Goal: Task Accomplishment & Management: Use online tool/utility

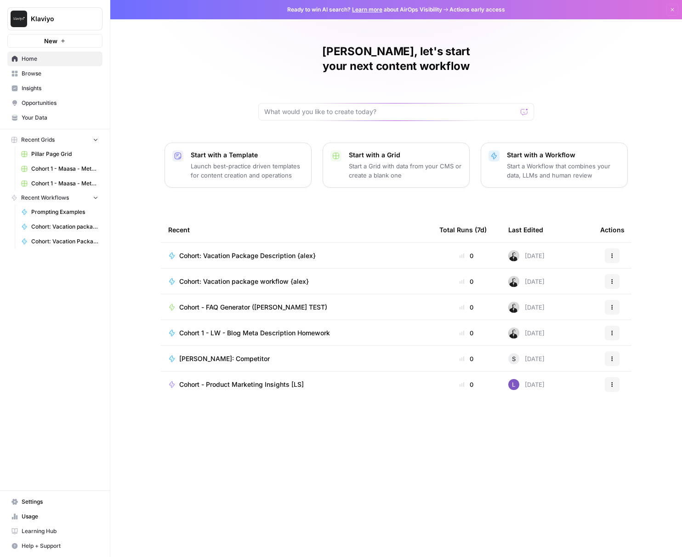
click at [47, 73] on span "Browse" at bounding box center [60, 73] width 77 height 8
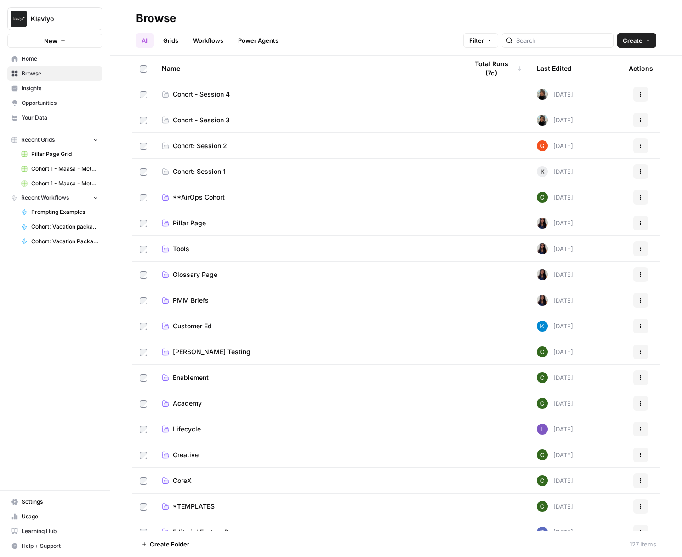
click at [325, 96] on link "Cohort - Session 4" at bounding box center [308, 94] width 292 height 9
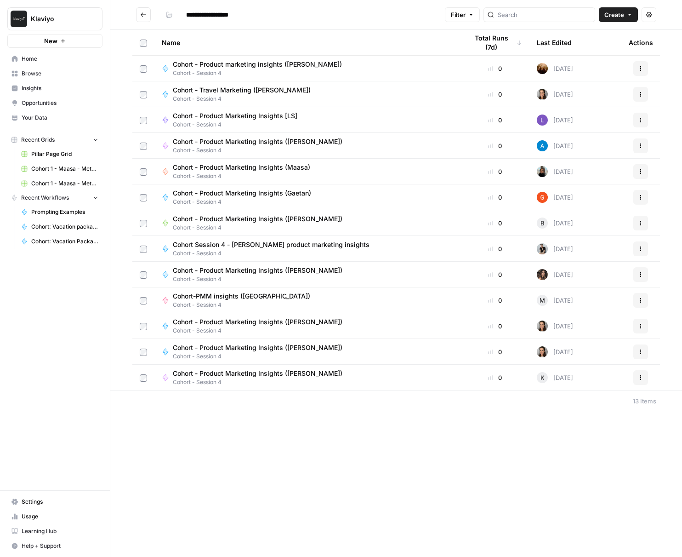
click at [612, 16] on span "Create" at bounding box center [615, 14] width 20 height 9
click at [607, 53] on span "Workflow" at bounding box center [601, 49] width 52 height 9
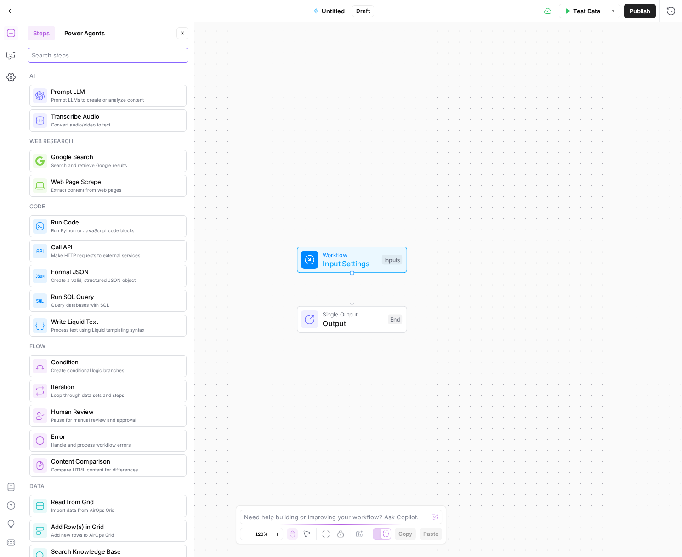
click at [97, 57] on input "search" at bounding box center [108, 55] width 153 height 9
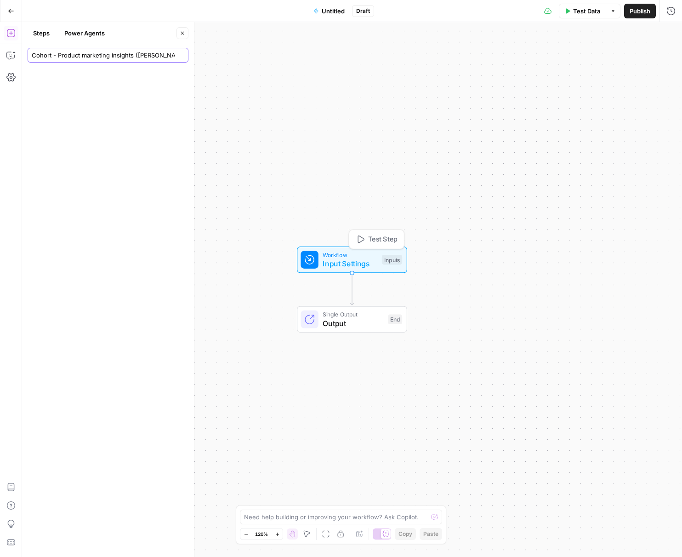
type input "Cohort - Product marketing insights ([PERSON_NAME].l)"
click at [360, 260] on span "Input Settings" at bounding box center [350, 263] width 55 height 11
click at [361, 260] on span "Input Settings" at bounding box center [350, 263] width 55 height 11
click at [556, 61] on button "Add Field" at bounding box center [533, 62] width 254 height 15
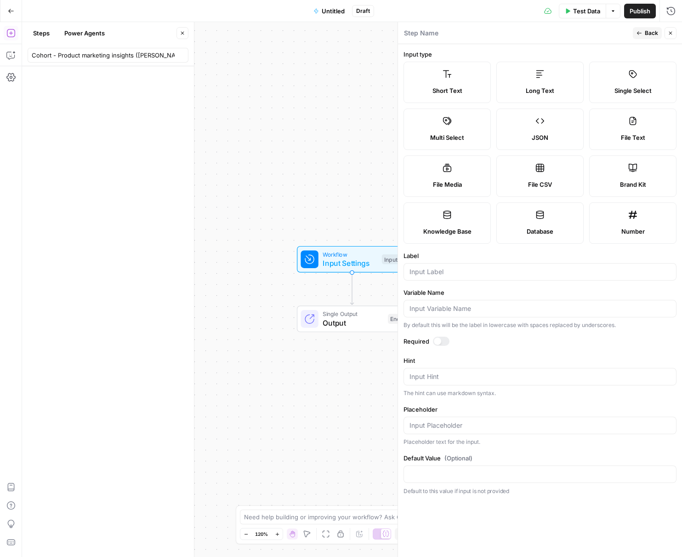
click at [448, 79] on label "Short Text" at bounding box center [447, 82] width 87 height 41
click at [449, 272] on input "Label" at bounding box center [540, 271] width 261 height 9
type input "Competitor URL"
click at [644, 34] on button "Back" at bounding box center [647, 33] width 29 height 12
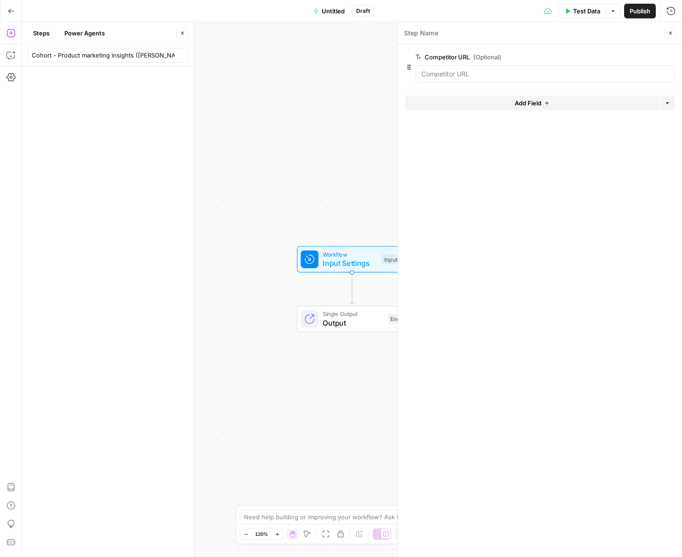
click at [579, 83] on div at bounding box center [540, 86] width 269 height 6
click at [580, 79] on div at bounding box center [545, 73] width 259 height 17
click at [580, 77] on URL "Competitor URL (Optional)" at bounding box center [545, 73] width 247 height 9
click at [531, 67] on div at bounding box center [545, 73] width 259 height 17
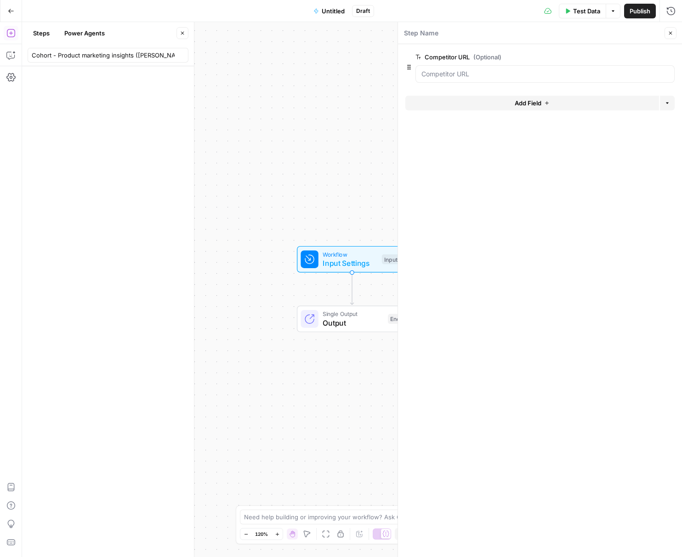
click at [374, 318] on span "Output" at bounding box center [353, 322] width 61 height 11
click at [370, 317] on span "Output" at bounding box center [352, 322] width 61 height 11
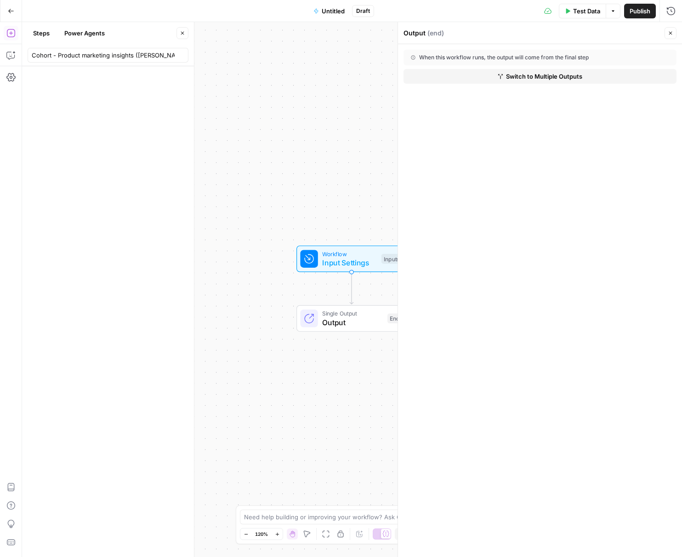
click at [550, 58] on div "When this workflow runs, the output will come from the final step" at bounding box center [520, 57] width 218 height 8
click at [555, 74] on span "Switch to Multiple Outputs" at bounding box center [544, 76] width 76 height 9
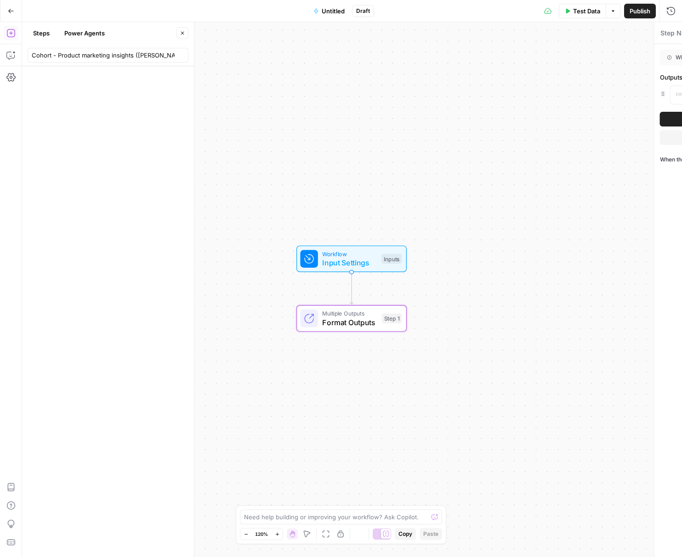
type textarea "Format Outputs"
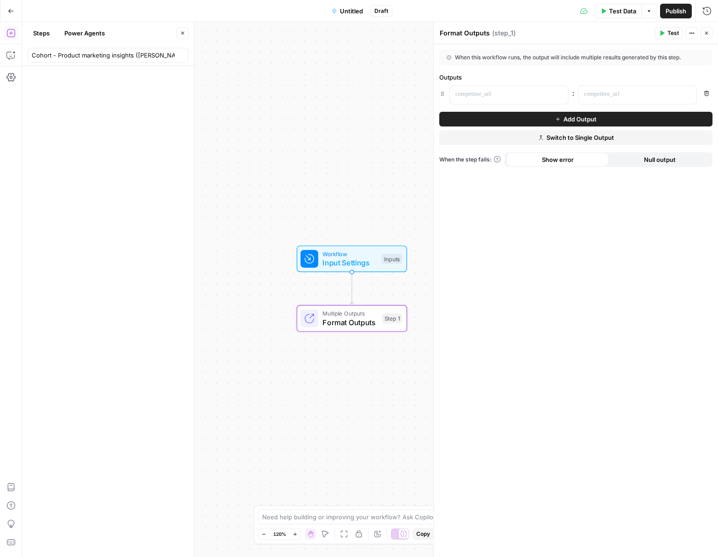
click at [552, 119] on button "Add Output" at bounding box center [575, 119] width 273 height 15
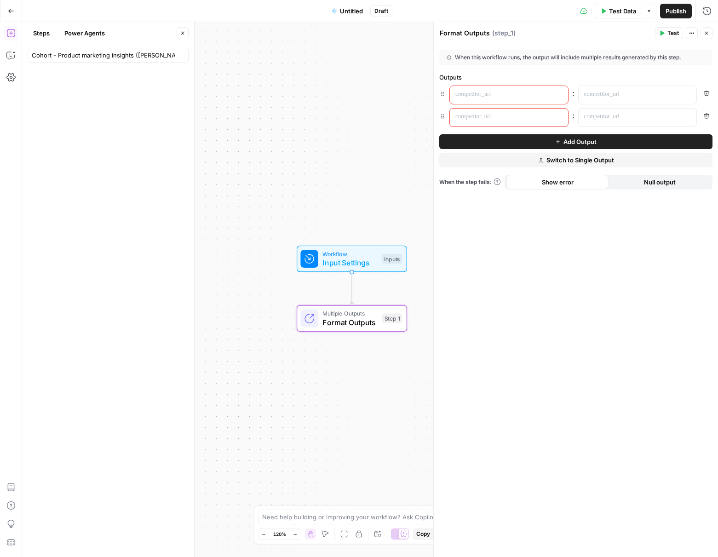
click at [516, 97] on p at bounding box center [501, 94] width 92 height 9
click at [609, 90] on p at bounding box center [630, 94] width 92 height 9
click at [682, 31] on icon "button" at bounding box center [707, 33] width 6 height 6
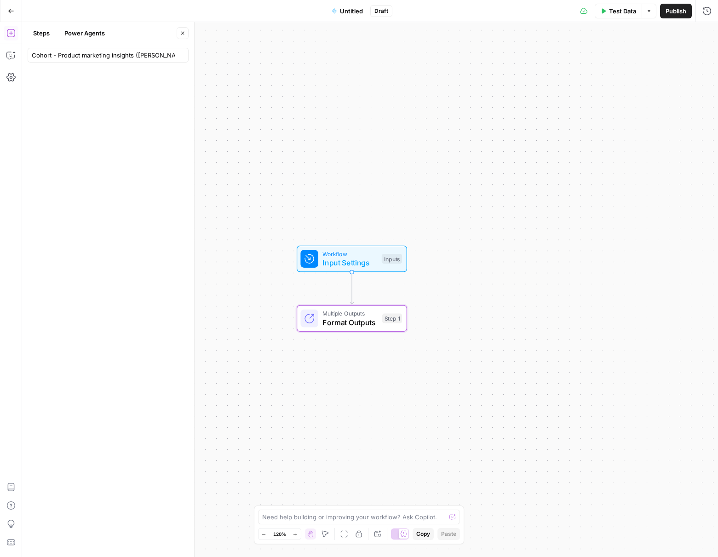
click at [344, 325] on span "Format Outputs" at bounding box center [349, 322] width 55 height 11
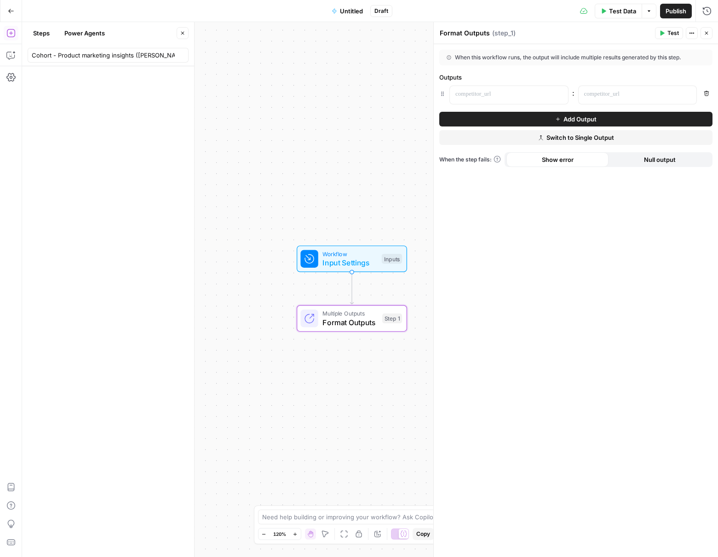
click at [584, 120] on span "Add Output" at bounding box center [579, 119] width 33 height 9
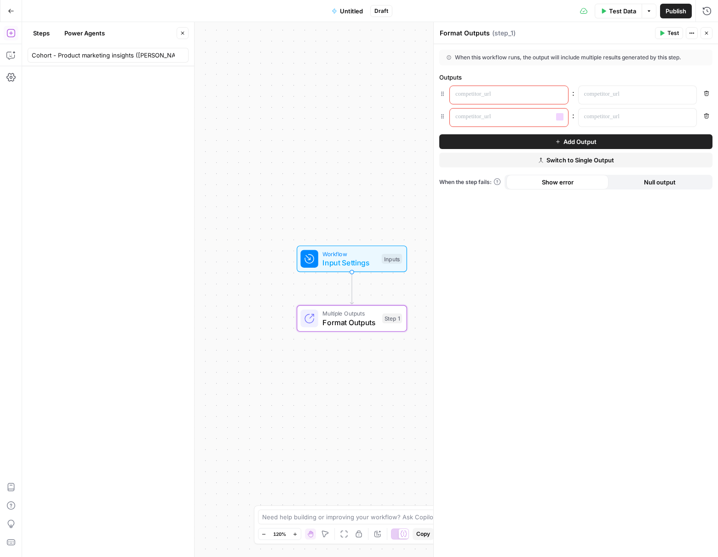
click at [501, 96] on p at bounding box center [501, 94] width 92 height 9
click at [682, 118] on icon "button" at bounding box center [707, 116] width 6 height 6
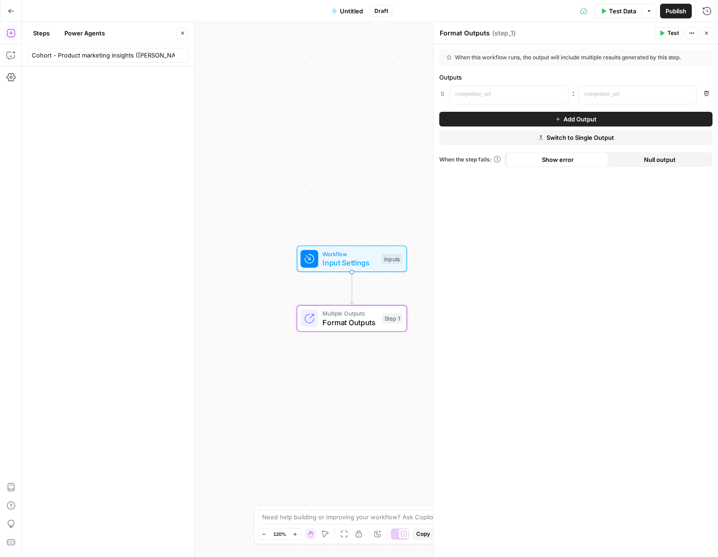
click at [682, 33] on icon "button" at bounding box center [707, 33] width 6 height 6
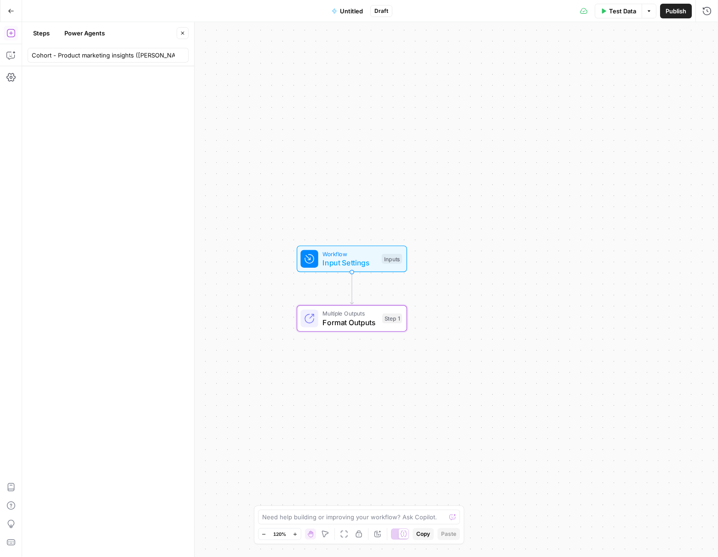
click at [350, 290] on icon "Edge from start to step_1" at bounding box center [351, 288] width 3 height 32
click at [352, 288] on icon "Edge from start to step_1" at bounding box center [351, 288] width 3 height 32
drag, startPoint x: 352, startPoint y: 284, endPoint x: 349, endPoint y: 288, distance: 5.2
click at [352, 284] on g "Edge from start to step_1" at bounding box center [351, 288] width 3 height 32
click at [353, 291] on icon "Edge from start to step_1" at bounding box center [351, 288] width 3 height 32
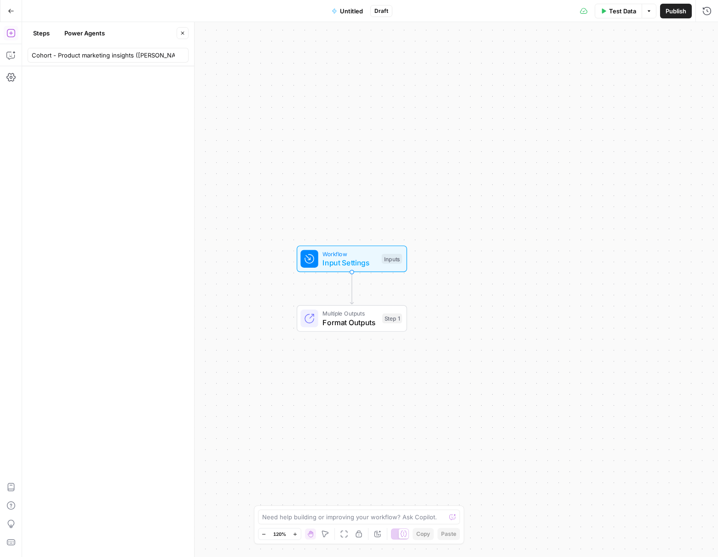
click at [185, 34] on button "Close" at bounding box center [183, 33] width 12 height 12
click at [350, 289] on icon "Edge from start to step_1" at bounding box center [351, 288] width 3 height 32
click at [353, 289] on icon "Edge from start to step_1" at bounding box center [351, 288] width 3 height 32
click at [351, 300] on icon "Edge from start to step_1" at bounding box center [351, 288] width 3 height 32
click at [353, 305] on div "Switch to single output Add Note Test" at bounding box center [357, 298] width 94 height 20
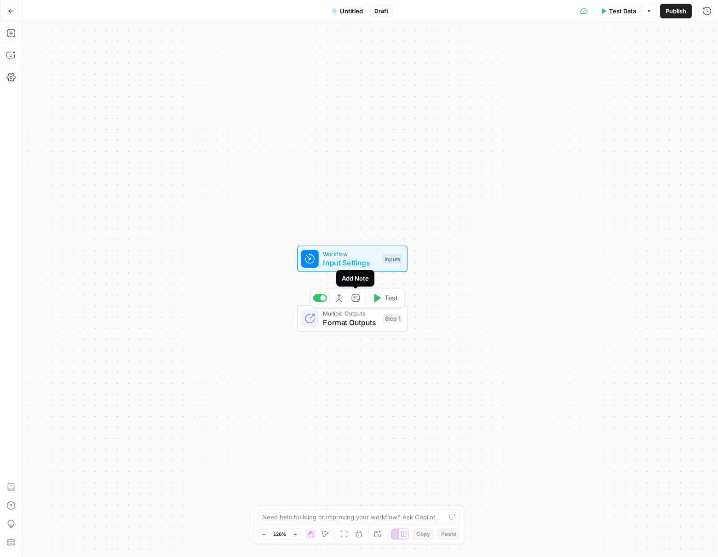
click at [389, 280] on div "Workflow Input Settings Inputs Multiple Outputs Format Outputs Step 1 Switch to…" at bounding box center [370, 289] width 696 height 535
click at [352, 272] on icon "Edge from start to step_1" at bounding box center [351, 288] width 3 height 32
click at [353, 282] on icon "Edge from start to step_1" at bounding box center [351, 288] width 3 height 32
click at [353, 287] on icon "Edge from start to step_1" at bounding box center [351, 288] width 3 height 32
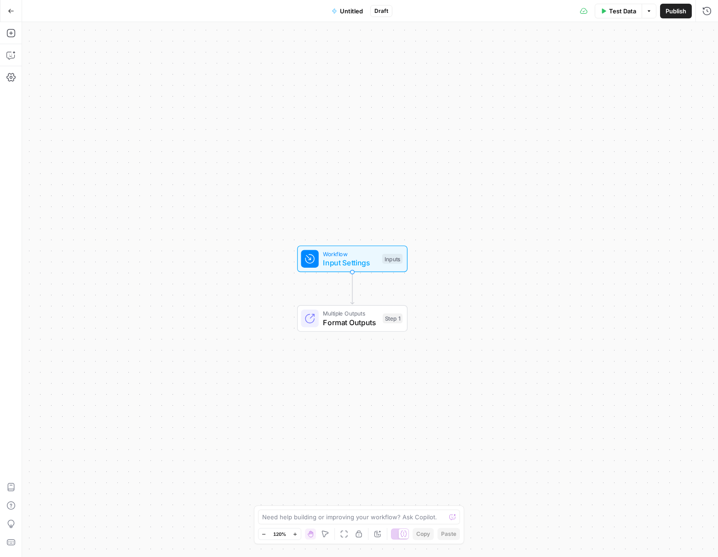
click at [376, 288] on div "Workflow Input Settings Inputs Multiple Outputs Format Outputs Step 1" at bounding box center [370, 289] width 696 height 535
click at [15, 38] on button "Add Steps" at bounding box center [11, 33] width 15 height 15
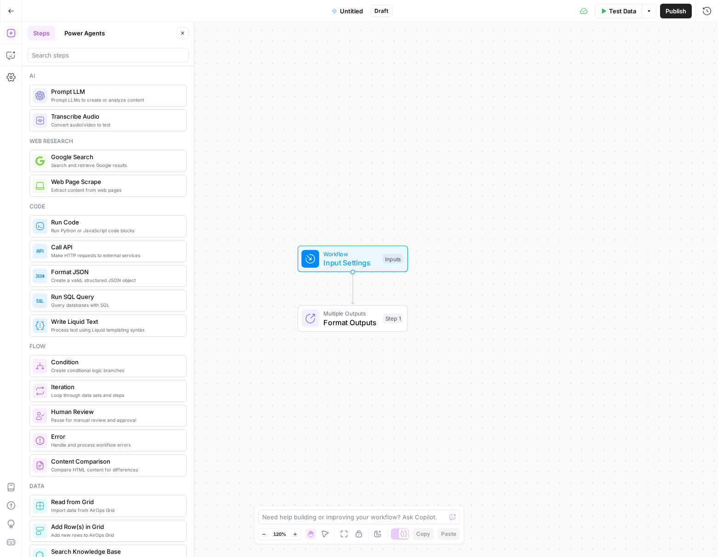
click at [109, 161] on span "Search and retrieve Google results" at bounding box center [115, 164] width 128 height 7
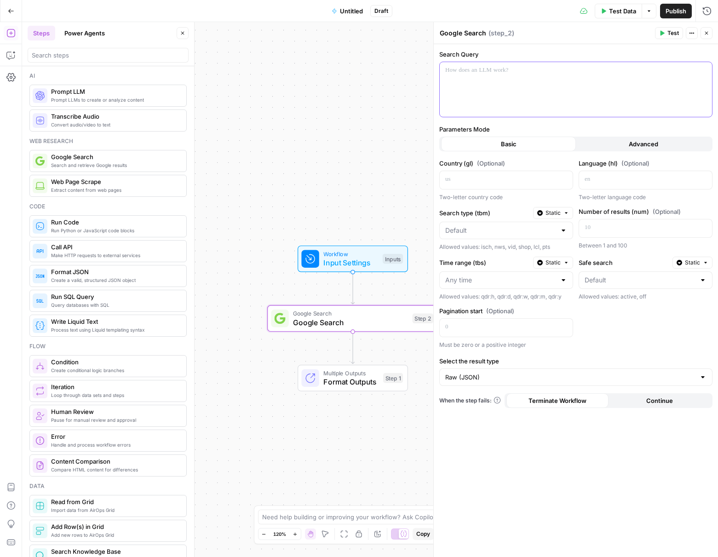
click at [515, 76] on div at bounding box center [576, 89] width 272 height 55
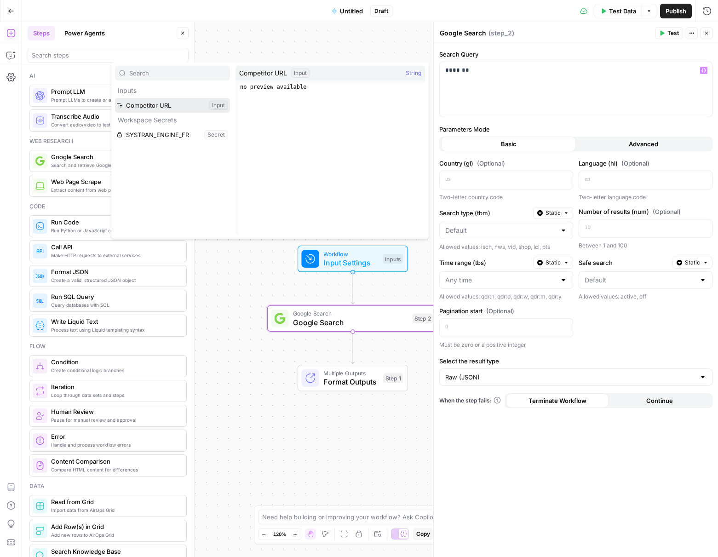
click at [144, 100] on button "Select variable Competitor URL" at bounding box center [172, 105] width 115 height 15
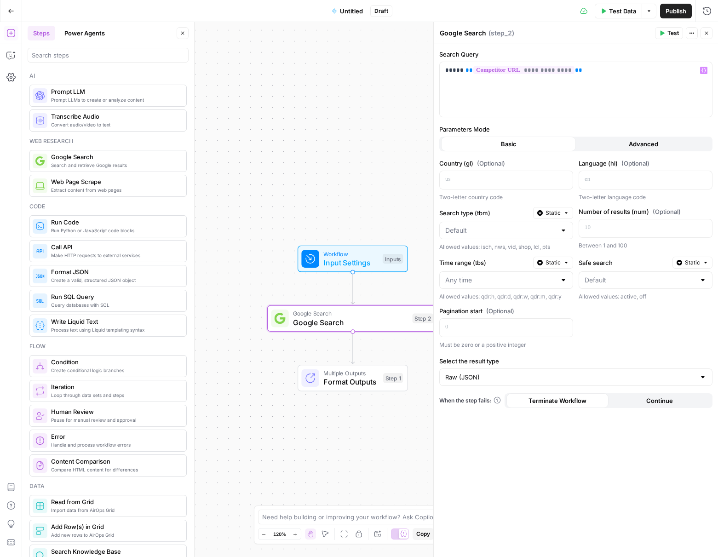
click at [666, 31] on button "Test" at bounding box center [669, 33] width 28 height 12
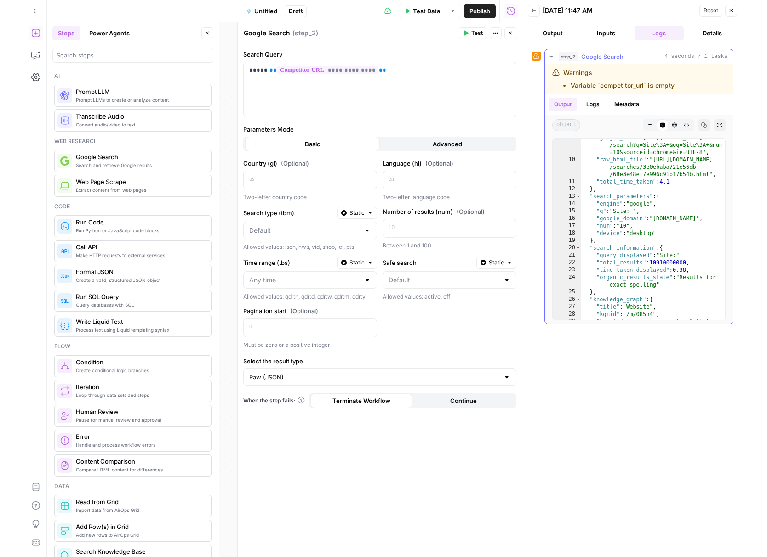
scroll to position [158, 0]
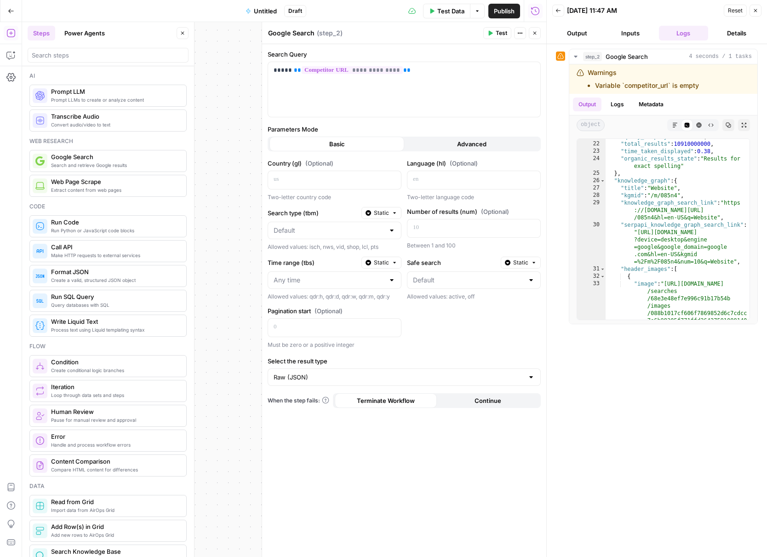
click at [682, 382] on div "step_2 Google Search 4 seconds / 1 tasks Warnings Variable `competitor_url` is …" at bounding box center [657, 301] width 202 height 504
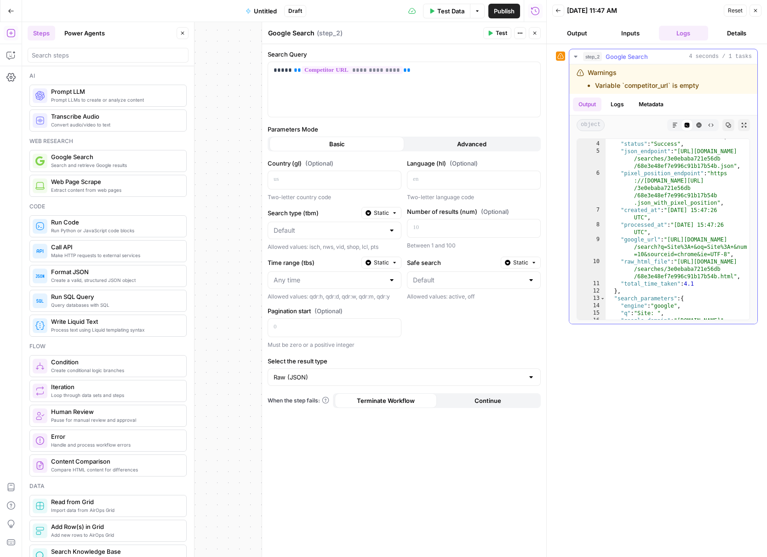
scroll to position [0, 0]
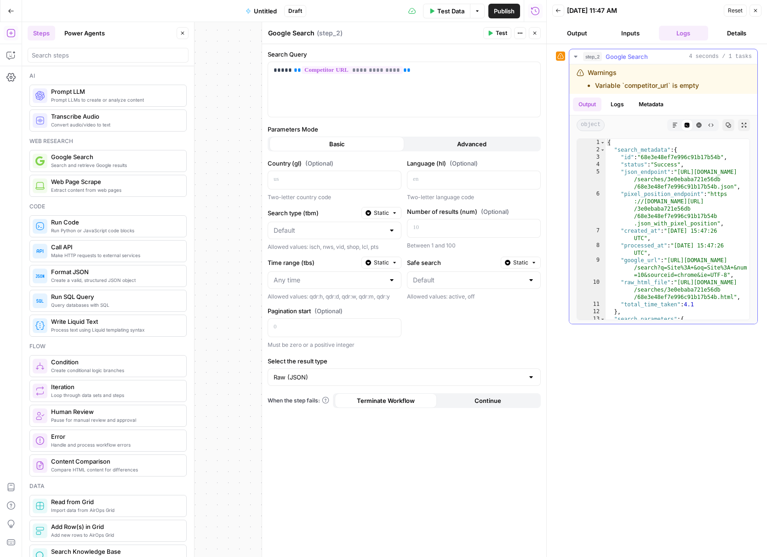
click at [632, 53] on span "Google Search" at bounding box center [627, 56] width 42 height 9
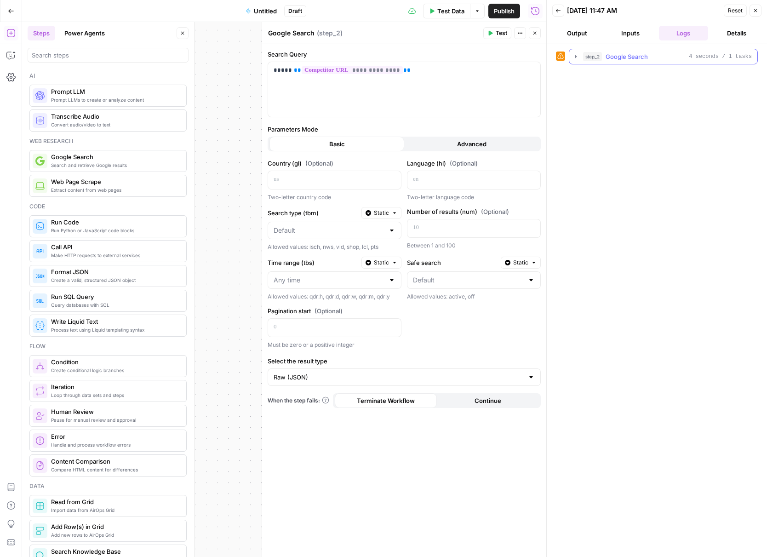
click at [634, 55] on span "Google Search" at bounding box center [627, 56] width 42 height 9
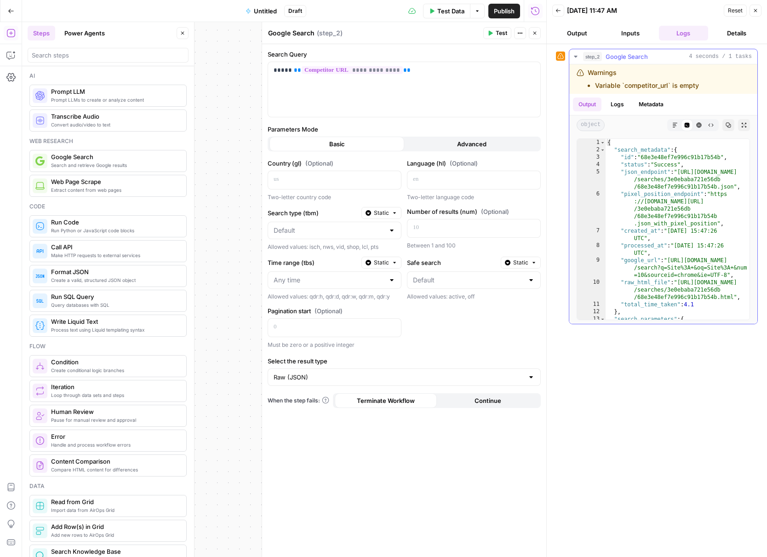
click at [593, 107] on button "Output" at bounding box center [587, 104] width 29 height 14
click at [636, 120] on div at bounding box center [635, 125] width 55 height 12
click at [623, 126] on div at bounding box center [635, 125] width 55 height 12
click at [627, 126] on div at bounding box center [635, 125] width 55 height 12
click at [634, 127] on div at bounding box center [635, 125] width 55 height 12
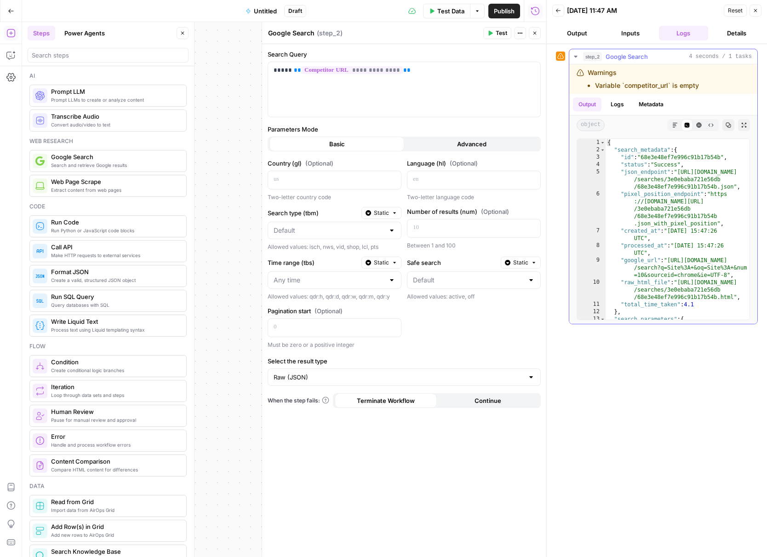
click at [644, 121] on div at bounding box center [635, 125] width 55 height 12
type textarea "**********"
click at [643, 147] on div "{ "search_metadata" : { "id" : "68e3e48ef7e996c91b17b54b" , "status" : "Success…" at bounding box center [678, 236] width 144 height 195
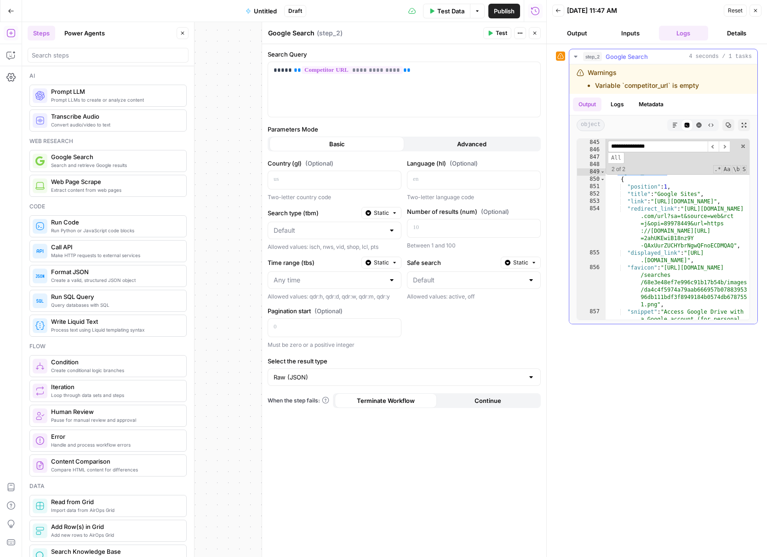
scroll to position [9009, 0]
type input "**********"
click at [560, 10] on icon "button" at bounding box center [559, 11] width 6 height 6
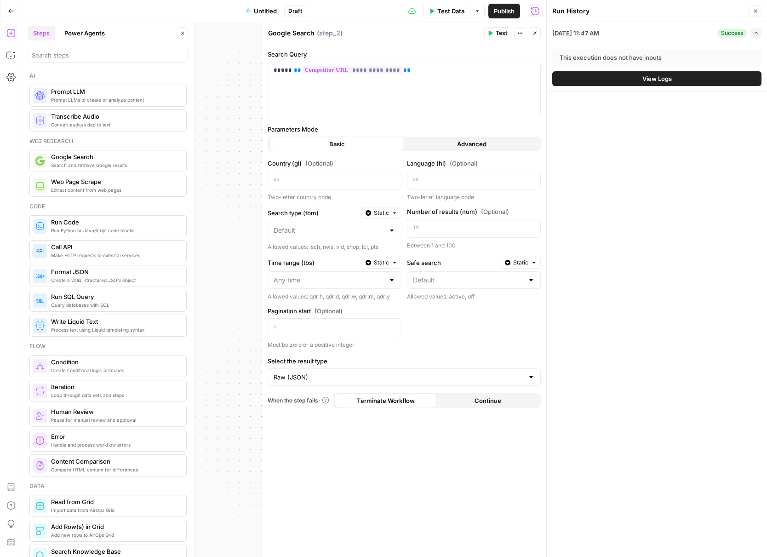
click at [534, 32] on icon "button" at bounding box center [534, 33] width 3 height 3
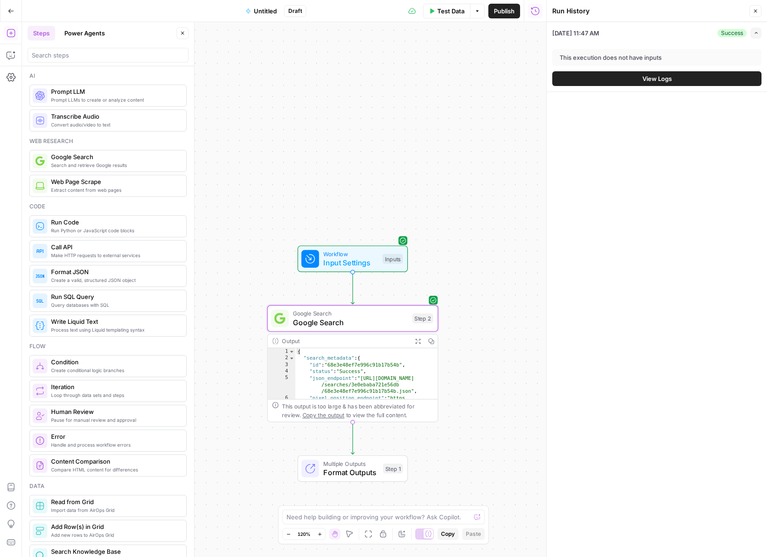
click at [344, 260] on span "Input Settings" at bounding box center [350, 262] width 55 height 11
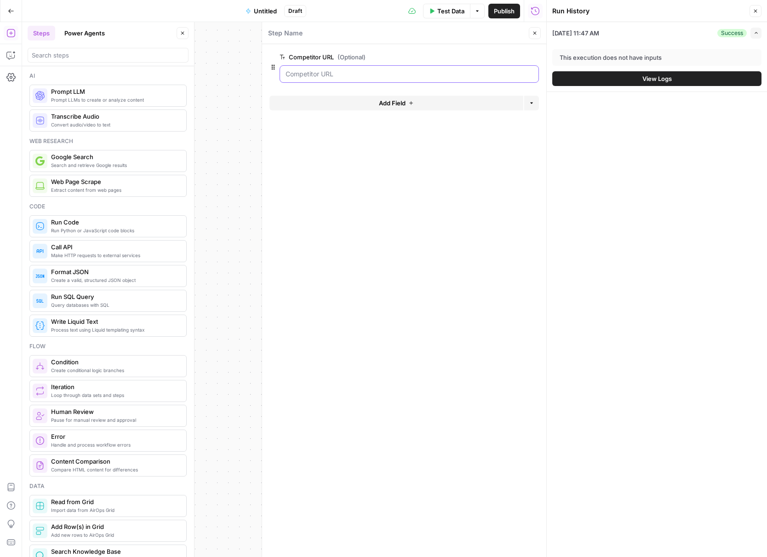
click at [361, 77] on URL "Competitor URL (Optional)" at bounding box center [409, 73] width 247 height 9
click at [365, 76] on URL "Competitor URL (Optional)" at bounding box center [409, 73] width 247 height 9
click at [390, 75] on URL "Competitor URL (Optional)" at bounding box center [409, 73] width 247 height 9
click at [402, 102] on span "Add Field" at bounding box center [392, 102] width 27 height 9
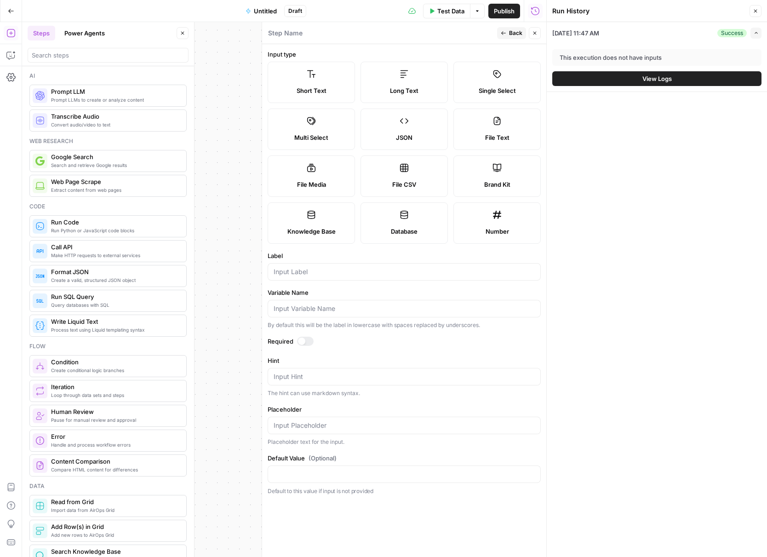
click at [313, 86] on span "Short Text" at bounding box center [312, 90] width 30 height 9
click at [304, 84] on label "Short Text" at bounding box center [311, 82] width 87 height 41
click at [533, 34] on icon "button" at bounding box center [535, 33] width 6 height 6
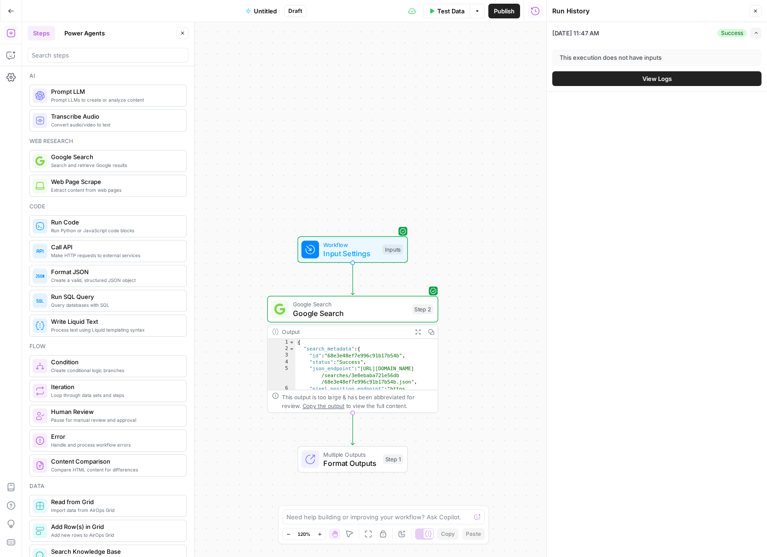
click at [366, 263] on div "Workflow Input Settings Inputs Google Search Google Search Step 2 Output Expand…" at bounding box center [284, 289] width 524 height 535
click at [370, 247] on span "Input Settings" at bounding box center [350, 252] width 55 height 11
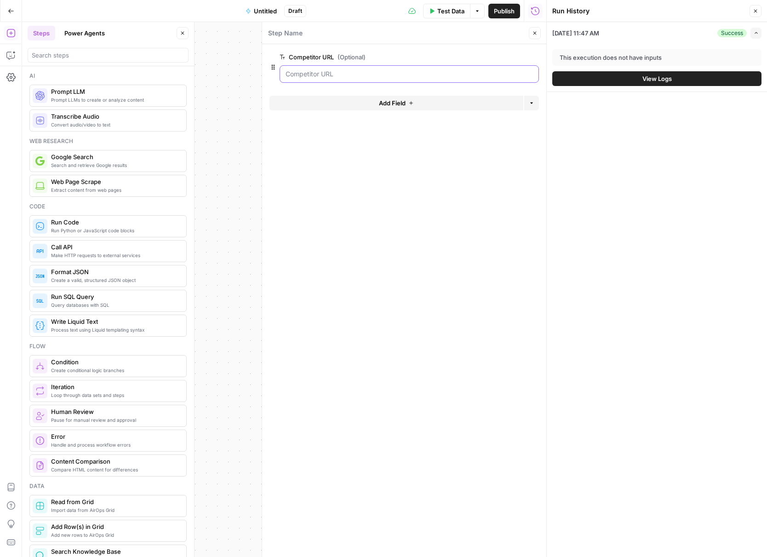
click at [450, 76] on URL "Competitor URL (Optional)" at bounding box center [409, 73] width 247 height 9
click at [468, 75] on URL "Competitor URL (Optional)" at bounding box center [409, 73] width 247 height 9
click at [451, 77] on URL "Competitor URL (Optional)" at bounding box center [409, 73] width 247 height 9
click at [351, 105] on button "Add Field" at bounding box center [396, 103] width 254 height 15
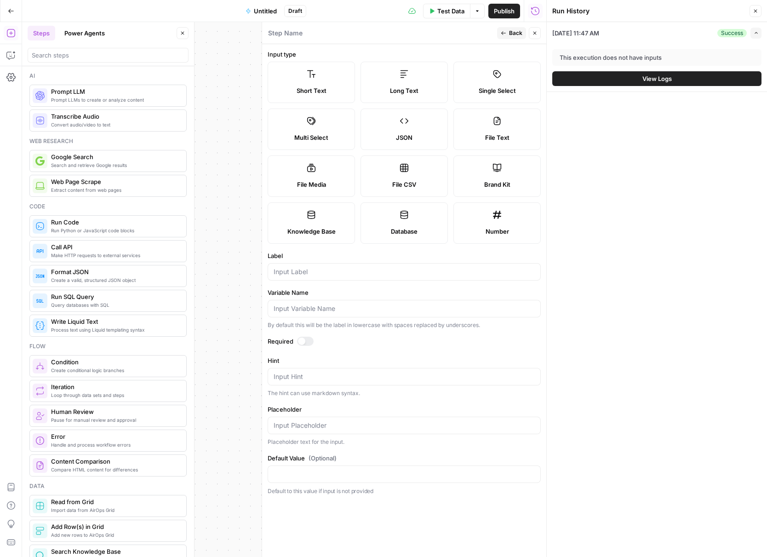
click at [321, 78] on label "Short Text" at bounding box center [311, 82] width 87 height 41
click at [335, 270] on input "Label" at bounding box center [404, 271] width 261 height 9
type input "Competitor URL"
click at [577, 295] on div "[DATE] 11:47 AM Success Expand This execution does not have inputs View Logs" at bounding box center [657, 289] width 220 height 535
click at [516, 34] on span "Back" at bounding box center [515, 33] width 13 height 8
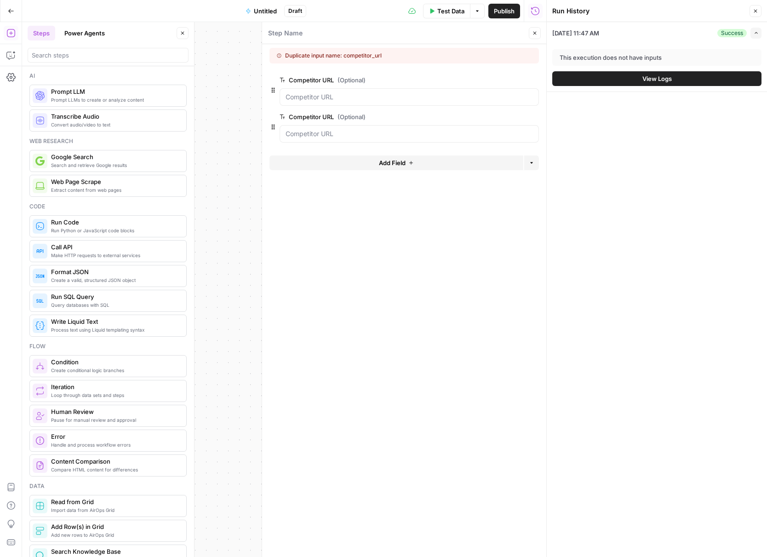
click at [537, 34] on icon "button" at bounding box center [535, 33] width 6 height 6
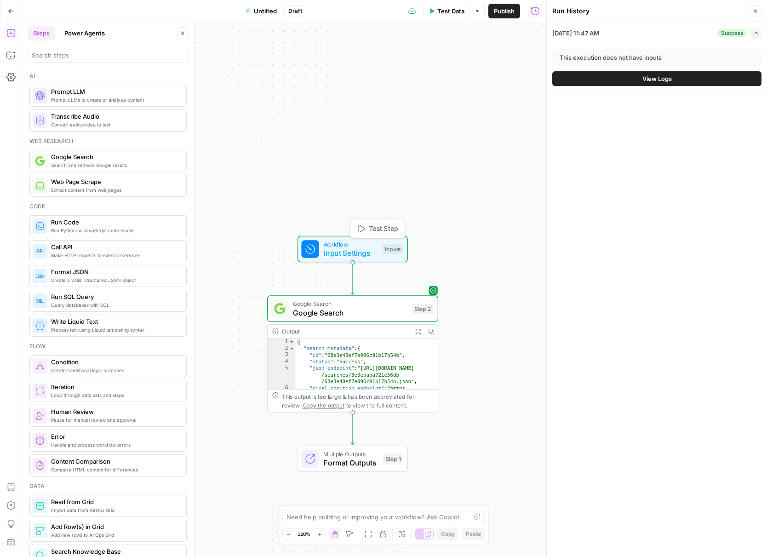
click at [364, 250] on span "Input Settings" at bounding box center [350, 252] width 55 height 11
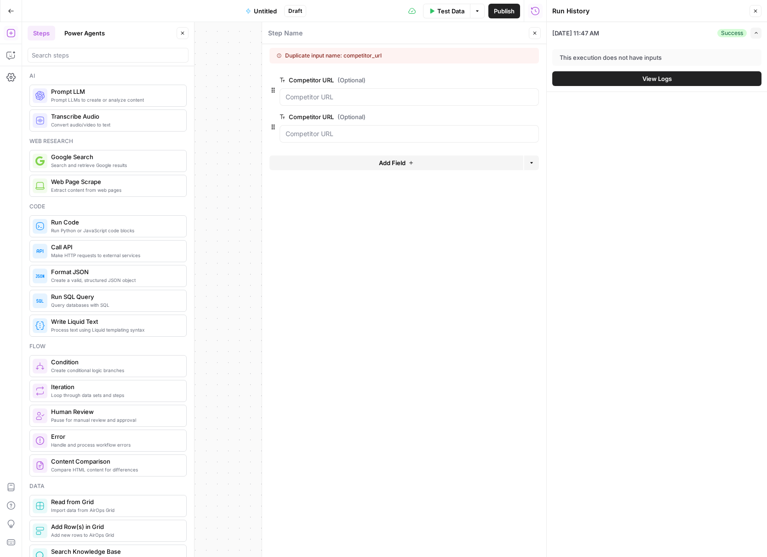
click at [682, 149] on div "[DATE] 11:47 AM Success Expand This execution does not have inputs View Logs" at bounding box center [657, 289] width 220 height 535
click at [376, 133] on URL "Competitor URL (Optional)" at bounding box center [409, 133] width 247 height 9
click at [533, 116] on icon "button" at bounding box center [533, 117] width 5 height 5
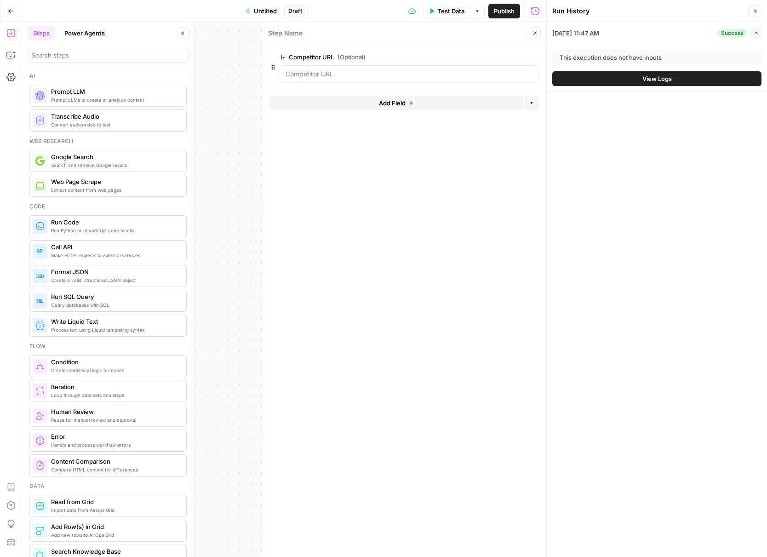
click at [362, 60] on span "(Optional)" at bounding box center [352, 56] width 28 height 9
click at [362, 69] on URL "Competitor URL (Optional)" at bounding box center [409, 73] width 247 height 9
click at [362, 72] on URL "Competitor URL (Optional)" at bounding box center [409, 73] width 247 height 9
click at [682, 12] on icon "button" at bounding box center [756, 11] width 6 height 6
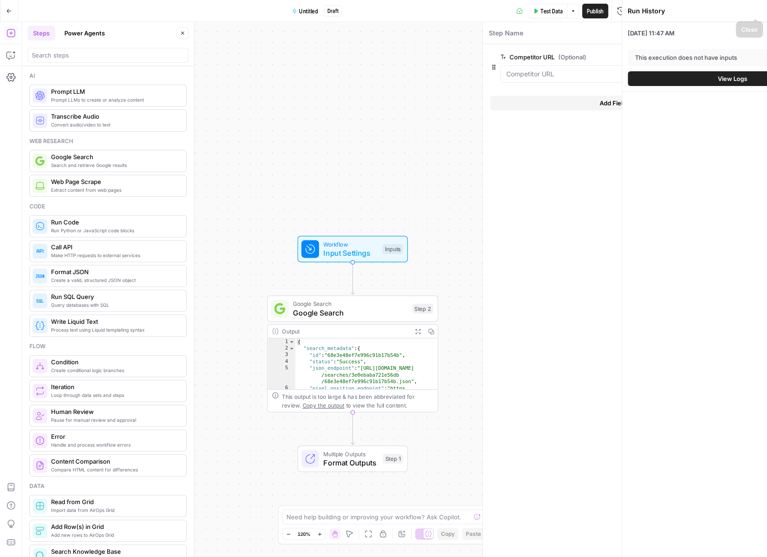
click at [682, 12] on div "Run History Close" at bounding box center [732, 11] width 209 height 12
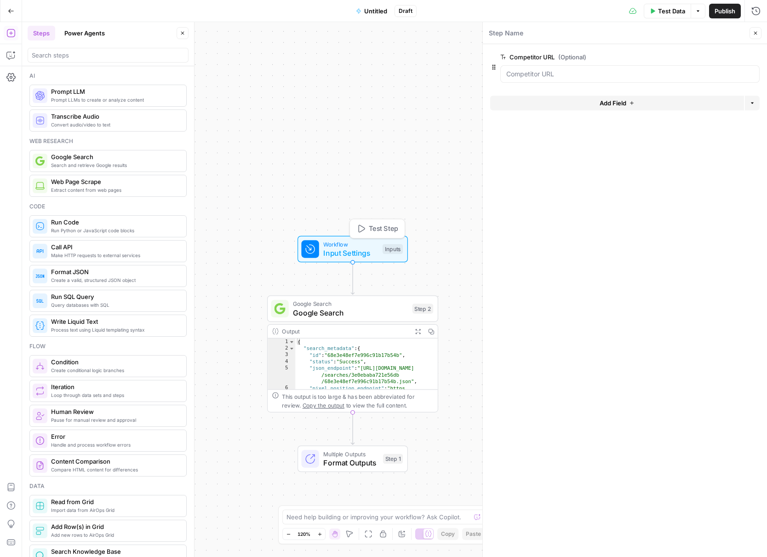
click at [373, 245] on span "Workflow" at bounding box center [350, 244] width 55 height 9
click at [373, 313] on span "Google Search" at bounding box center [350, 312] width 115 height 11
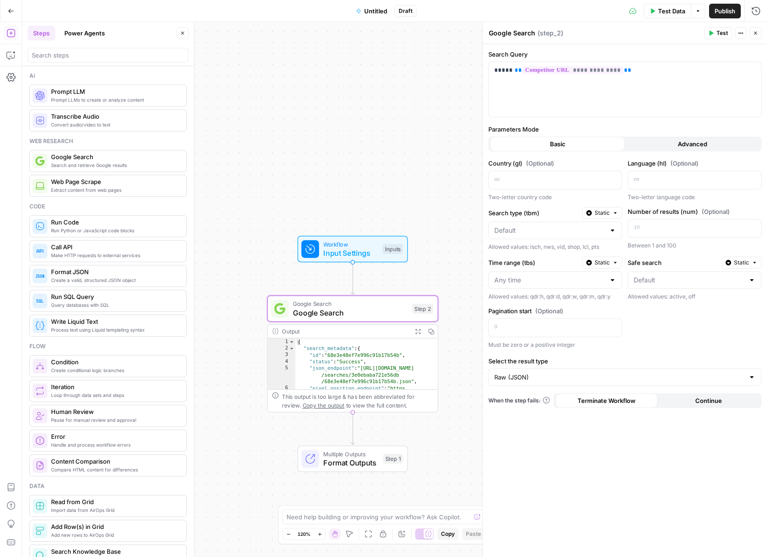
click at [682, 402] on span "Continue" at bounding box center [708, 400] width 27 height 9
click at [643, 406] on button "Terminate Workflow" at bounding box center [607, 400] width 102 height 15
click at [682, 142] on span "Advanced" at bounding box center [692, 143] width 29 height 9
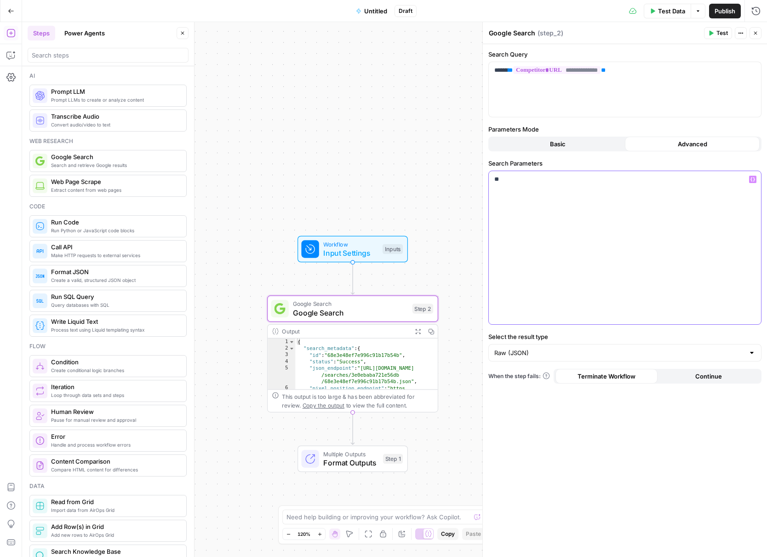
click at [593, 194] on div "**" at bounding box center [625, 247] width 272 height 153
click at [496, 182] on p "**" at bounding box center [624, 179] width 261 height 9
click at [601, 74] on span "**********" at bounding box center [556, 70] width 87 height 8
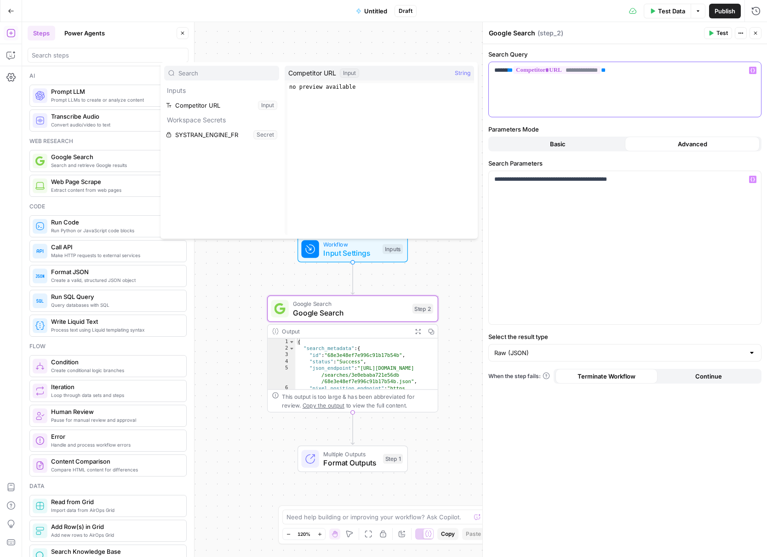
click at [640, 70] on p "**********" at bounding box center [624, 70] width 261 height 9
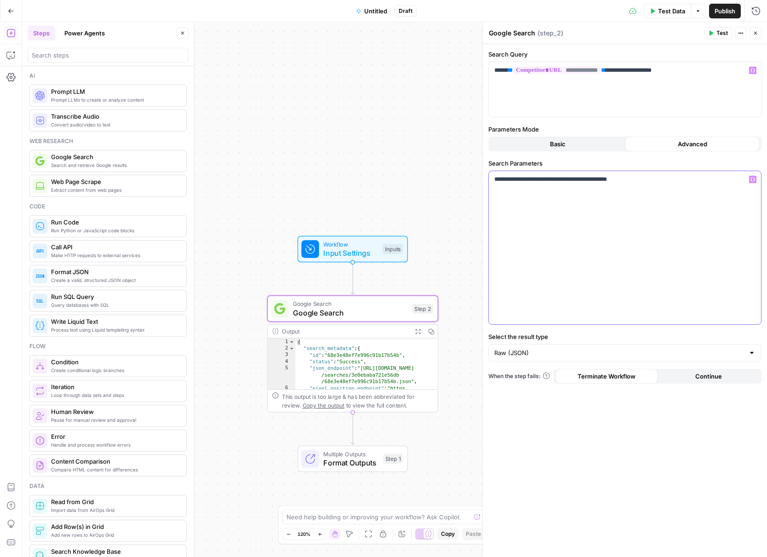
click at [648, 249] on div "**********" at bounding box center [625, 247] width 272 height 153
click at [682, 30] on span "Test" at bounding box center [721, 33] width 11 height 8
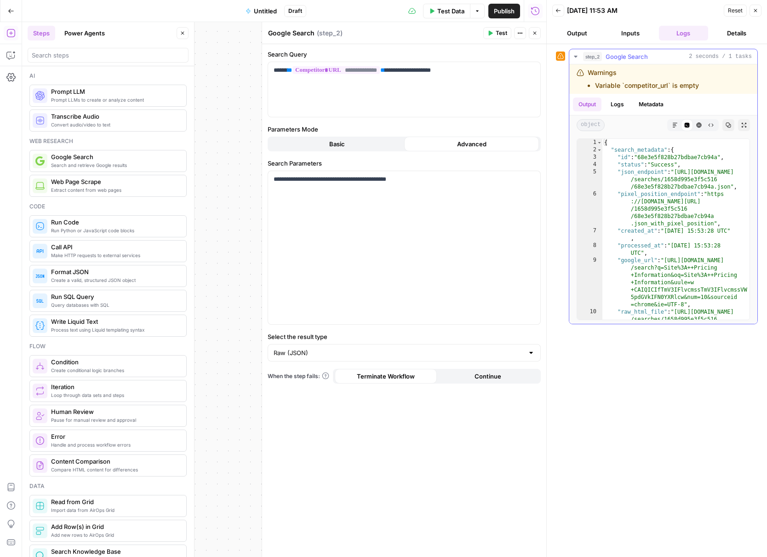
click at [637, 84] on li "Variable `competitor_url` is empty" at bounding box center [647, 85] width 104 height 9
click at [584, 39] on button "Output" at bounding box center [577, 33] width 50 height 15
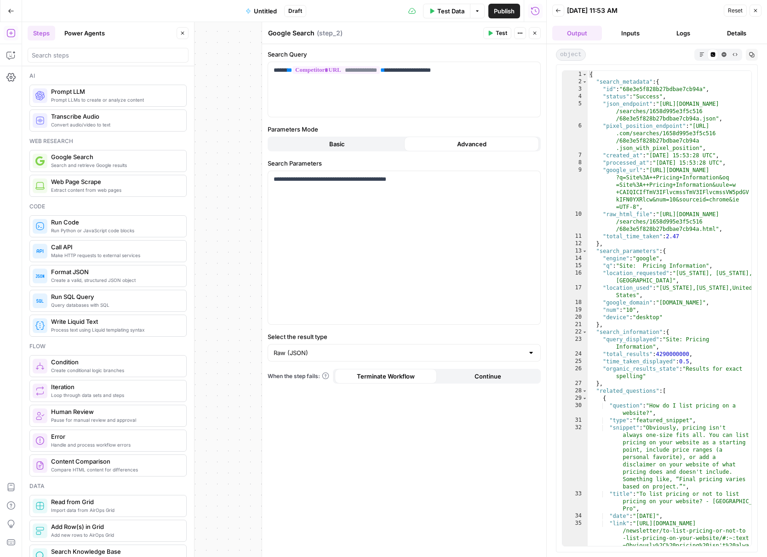
click at [618, 36] on button "Inputs" at bounding box center [631, 33] width 50 height 15
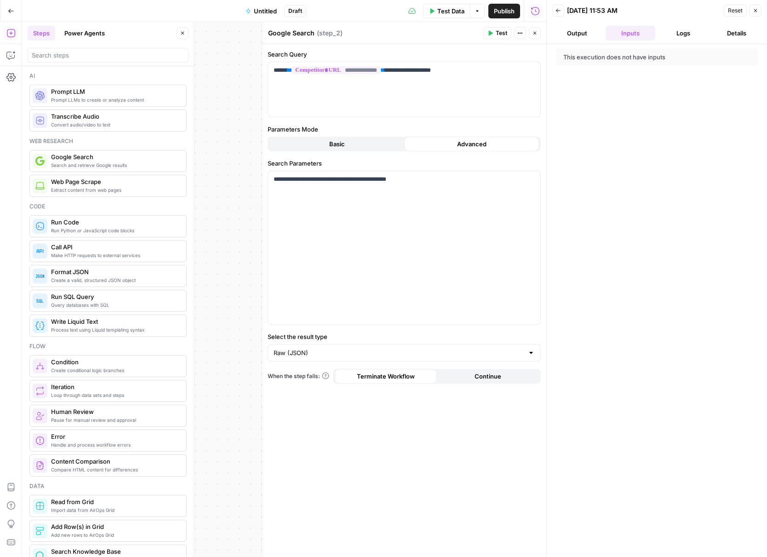
click at [562, 13] on button "Back" at bounding box center [558, 11] width 12 height 12
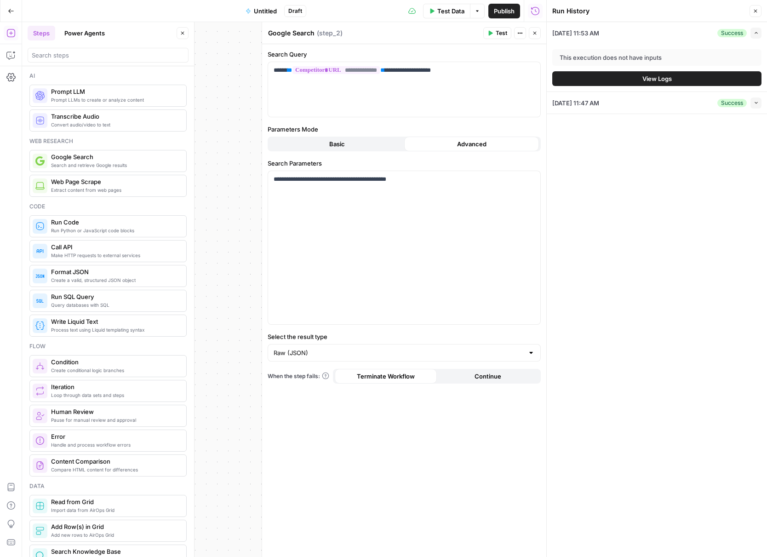
click at [236, 40] on div "Workflow Input Settings Inputs Google Search Google Search Step 2 Output Expand…" at bounding box center [284, 289] width 524 height 535
click at [253, 56] on div "Workflow Input Settings Inputs Google Search Google Search Step 2 Output Expand…" at bounding box center [284, 289] width 524 height 535
click at [682, 12] on icon "button" at bounding box center [756, 11] width 6 height 6
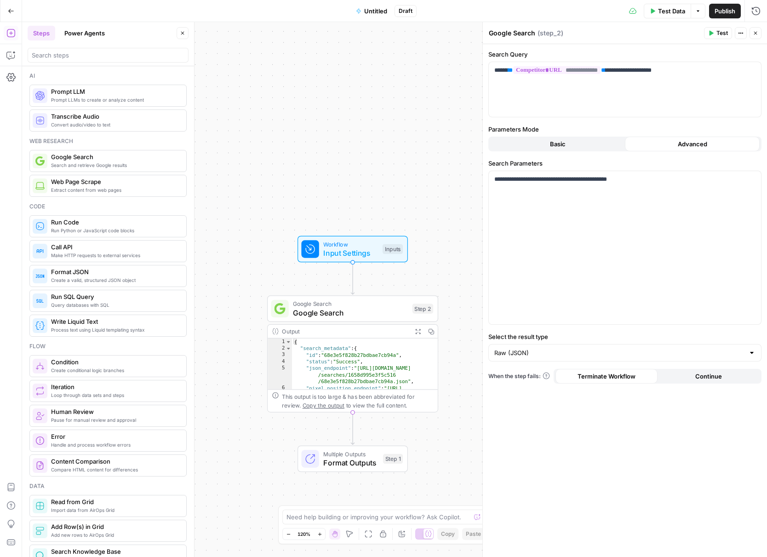
click at [378, 246] on div "Workflow Input Settings Inputs Test Step" at bounding box center [352, 249] width 102 height 19
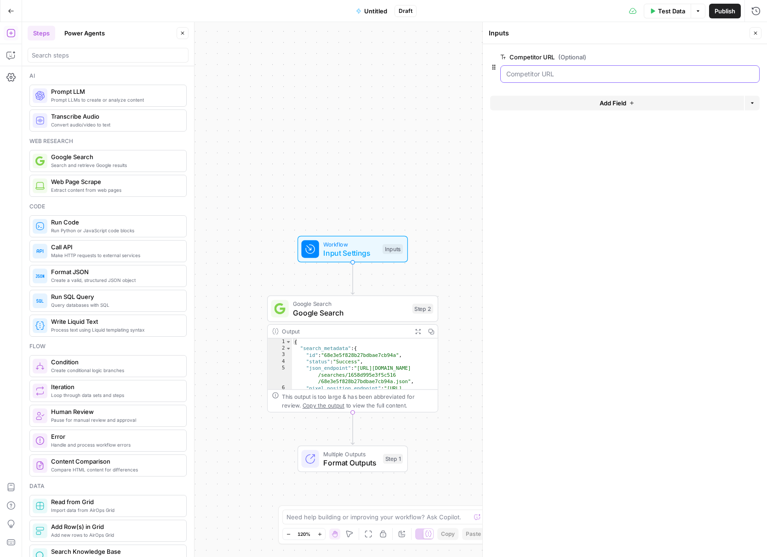
click at [595, 76] on URL "Competitor URL (Optional)" at bounding box center [629, 73] width 247 height 9
drag, startPoint x: 632, startPoint y: 71, endPoint x: 648, endPoint y: 70, distance: 16.1
click at [633, 71] on URL "Competitor URL (Optional)" at bounding box center [629, 73] width 247 height 9
click at [682, 56] on span "edit field" at bounding box center [725, 56] width 20 height 7
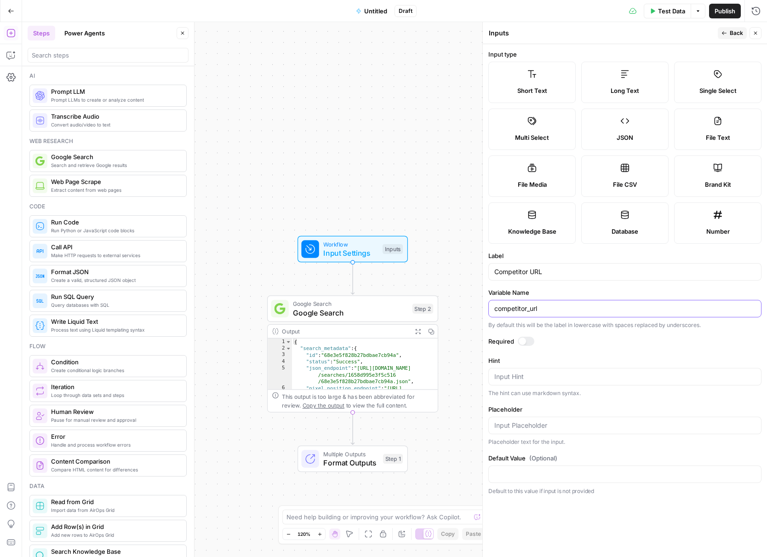
click at [543, 311] on input "competitor_url" at bounding box center [624, 308] width 261 height 9
type input "[DOMAIN_NAME]"
click at [419, 186] on div "Workflow Input Settings Inputs Google Search Google Search Step 2 Output Expand…" at bounding box center [394, 289] width 745 height 535
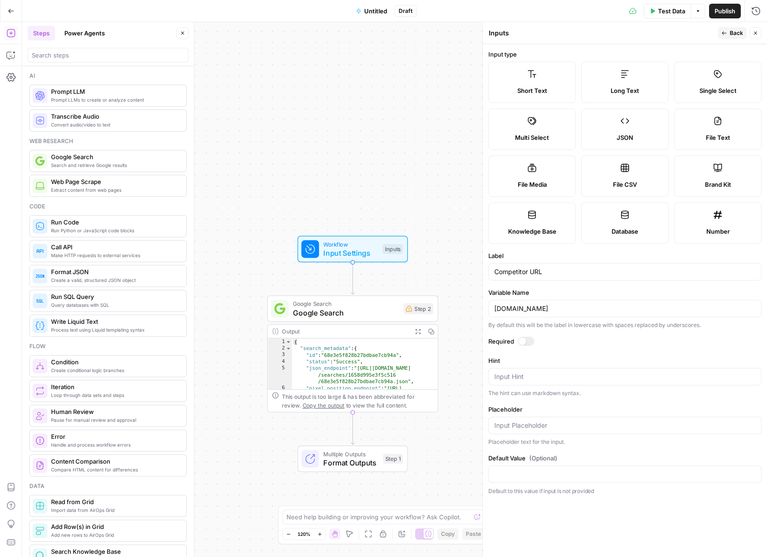
click at [682, 34] on button "Close" at bounding box center [756, 33] width 12 height 12
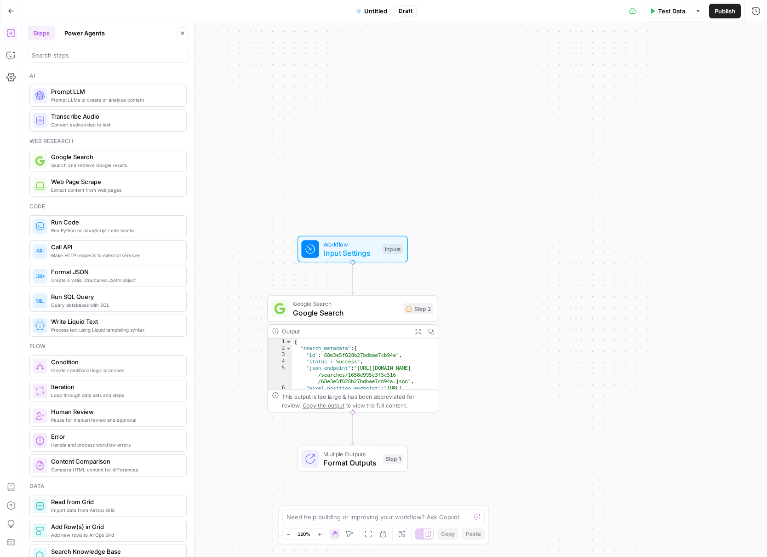
click at [670, 18] on div "Test Data Options Publish Run History" at bounding box center [592, 11] width 350 height 22
click at [670, 12] on span "Test Data" at bounding box center [671, 10] width 27 height 9
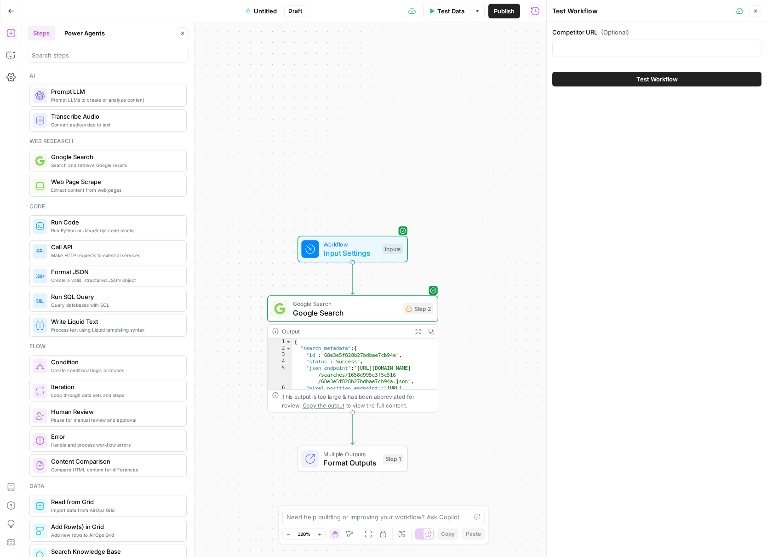
click at [474, 376] on div "Workflow Input Settings Inputs Google Search Google Search Step 2 Output Expand…" at bounding box center [284, 289] width 524 height 535
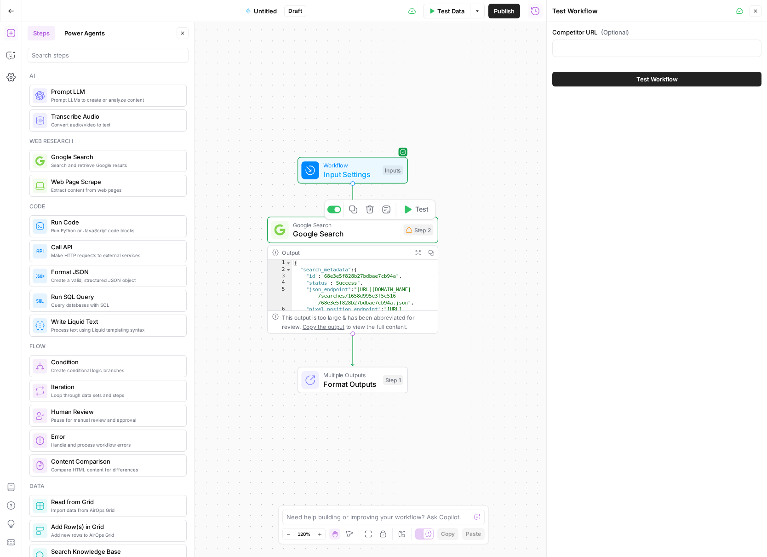
click at [423, 235] on div "Google Search Google Search Step 2 Copy step Delete step Add Note Test" at bounding box center [352, 229] width 162 height 19
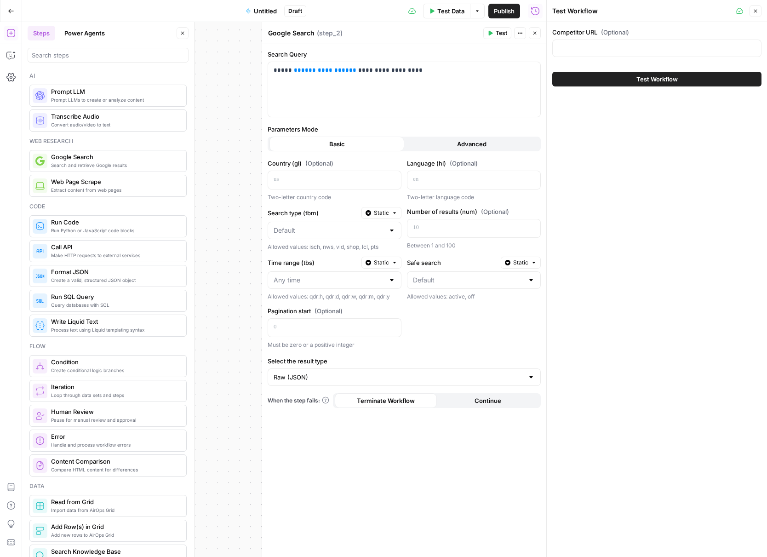
click at [335, 32] on span "( step_2 )" at bounding box center [330, 33] width 26 height 9
click at [238, 92] on div "Workflow Input Settings Inputs Google Search Google Search Step 2 Output Expand…" at bounding box center [284, 289] width 524 height 535
click at [499, 35] on span "Test" at bounding box center [501, 33] width 11 height 8
click at [537, 30] on icon "button" at bounding box center [535, 33] width 6 height 6
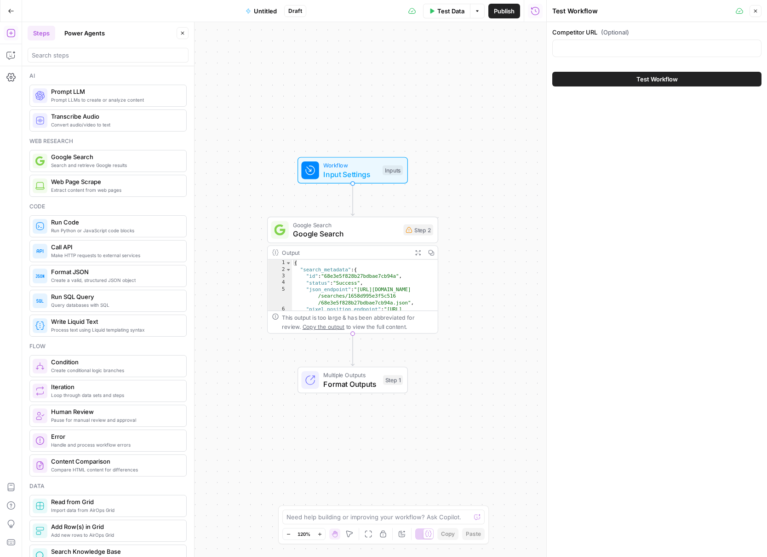
click at [485, 235] on div "Workflow Input Settings Inputs Google Search Google Search Step 2 Output Expand…" at bounding box center [284, 289] width 524 height 535
click at [351, 376] on span "Multiple Outputs" at bounding box center [350, 375] width 55 height 9
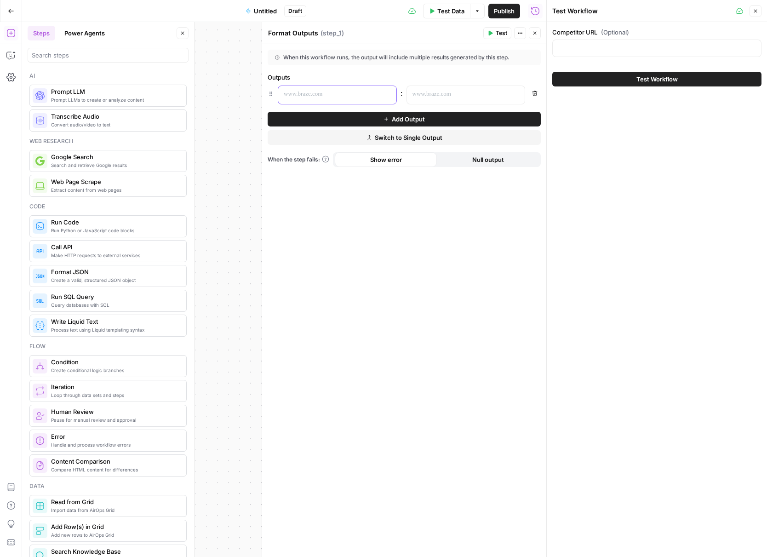
click at [352, 97] on p at bounding box center [330, 94] width 92 height 9
click at [395, 120] on span "Add Output" at bounding box center [408, 119] width 33 height 9
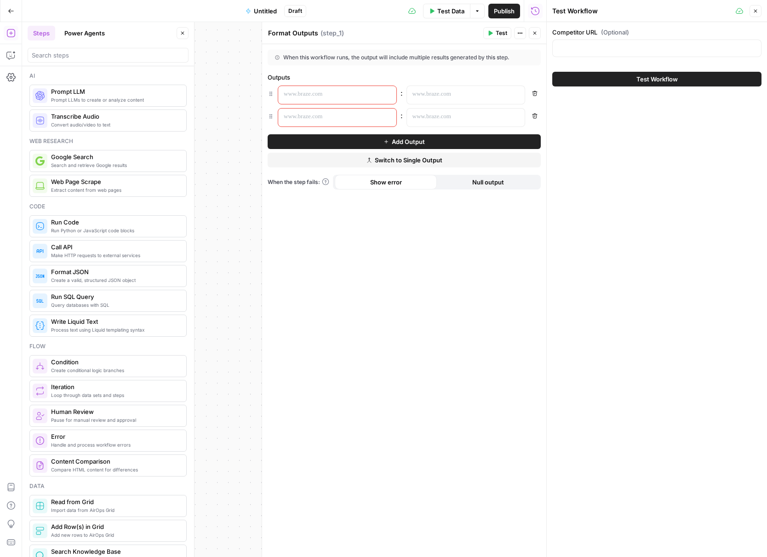
click at [533, 115] on icon "button" at bounding box center [535, 116] width 6 height 6
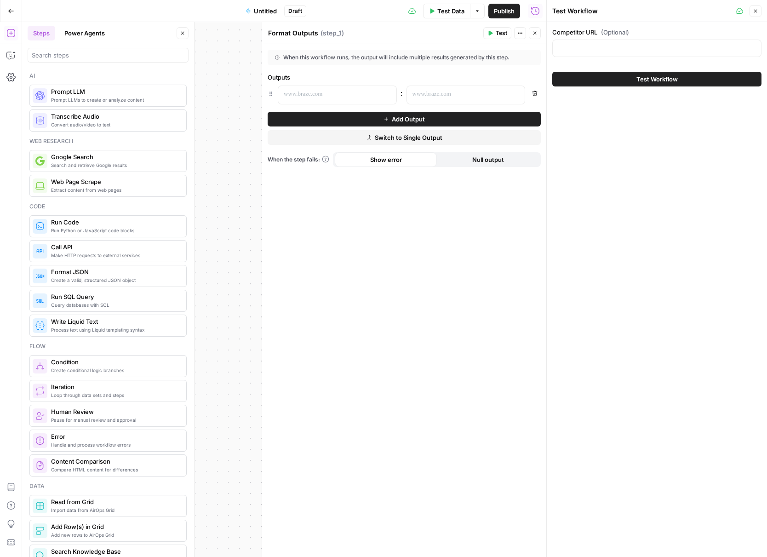
click at [536, 94] on icon "button" at bounding box center [535, 94] width 6 height 6
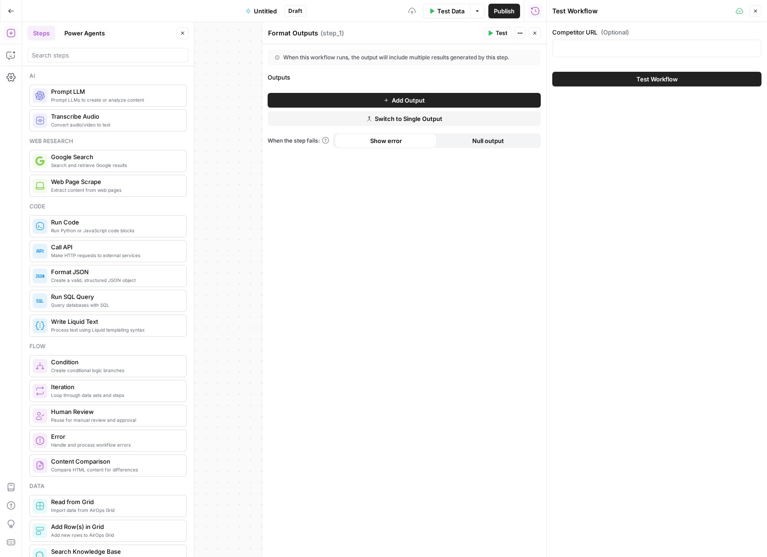
click at [489, 172] on div "When this workflow runs, the output will include multiple results generated by …" at bounding box center [404, 300] width 284 height 513
click at [535, 31] on icon "button" at bounding box center [535, 33] width 6 height 6
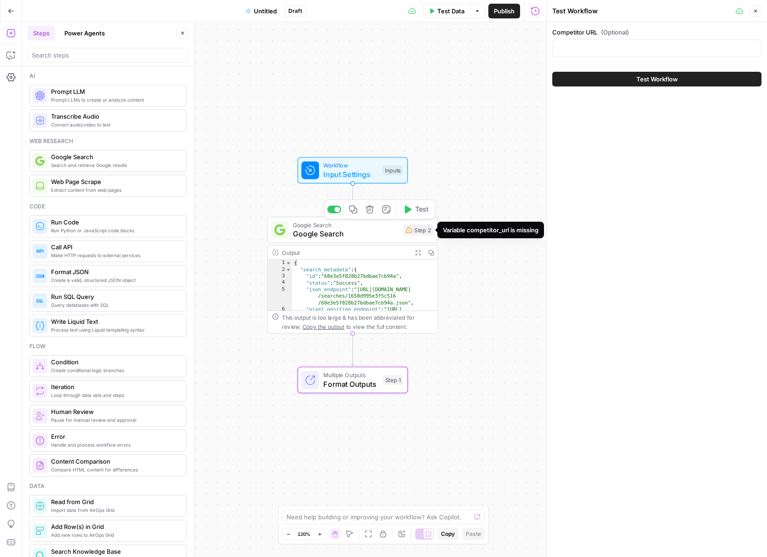
click at [412, 230] on div "Step 2" at bounding box center [418, 229] width 30 height 11
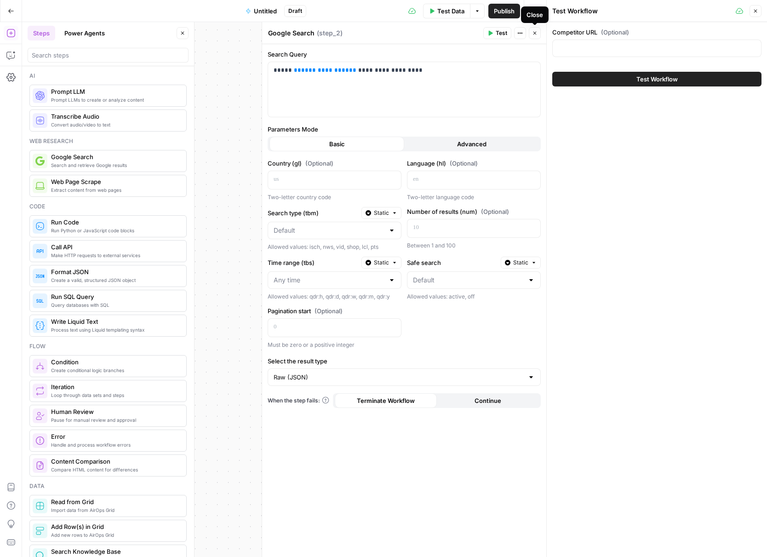
click at [537, 33] on span "Close" at bounding box center [537, 33] width 0 height 0
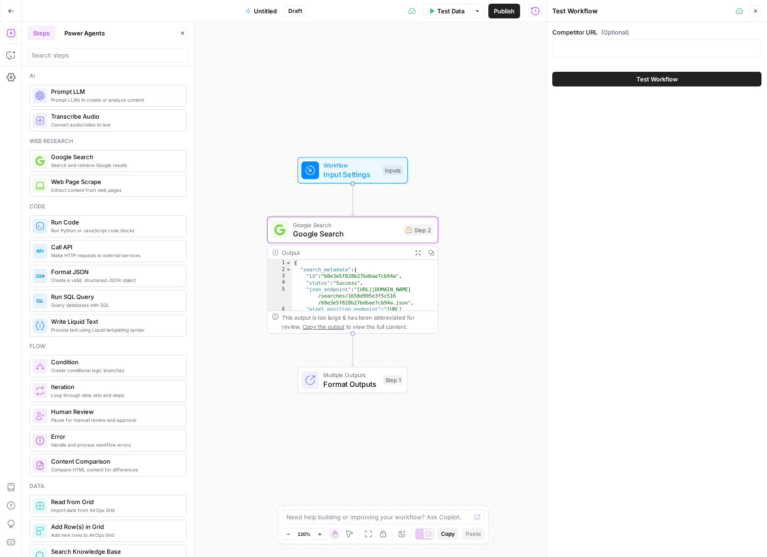
click at [630, 81] on button "Test Workflow" at bounding box center [656, 79] width 209 height 15
click at [354, 171] on span "Input Settings" at bounding box center [350, 174] width 55 height 11
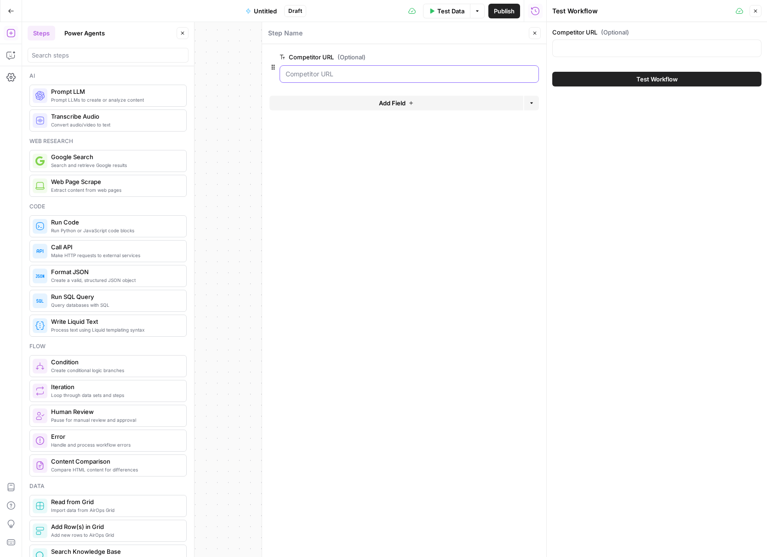
click at [361, 74] on URL "Competitor URL (Optional)" at bounding box center [409, 73] width 247 height 9
click at [450, 196] on form "Competitor URL (Optional) edit field Delete group Add Field Options" at bounding box center [404, 300] width 284 height 513
click at [378, 63] on div "Competitor URL (Optional) edit field Delete group" at bounding box center [409, 67] width 259 height 31
click at [510, 167] on form "Competitor URL (Optional) edit field Delete group Add Field Options" at bounding box center [404, 300] width 284 height 513
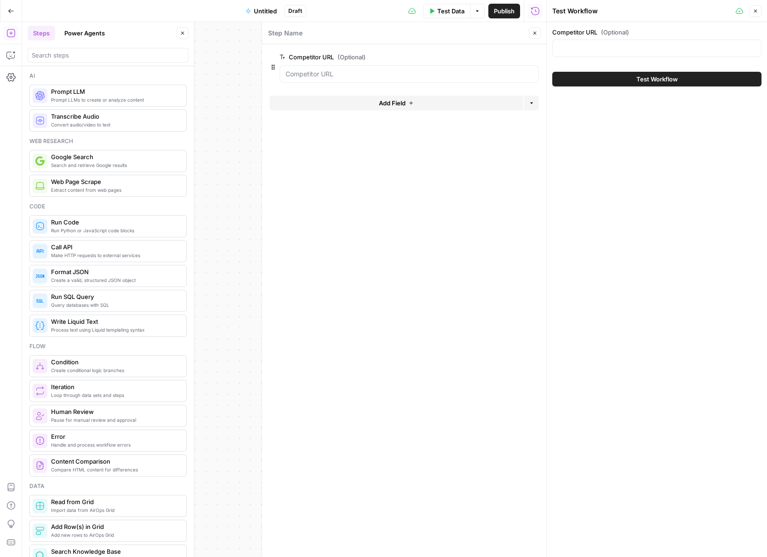
click at [682, 9] on icon "button" at bounding box center [756, 11] width 6 height 6
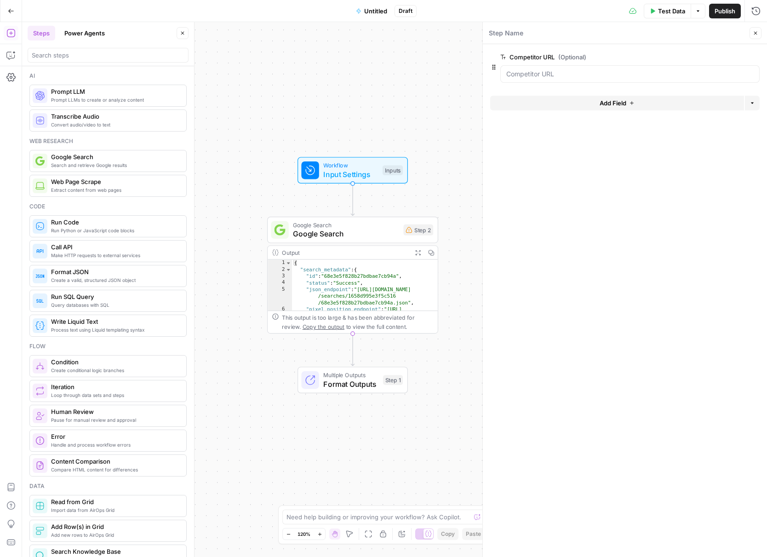
click at [458, 267] on div "Workflow Input Settings Inputs Google Search Google Search Step 2 Output Expand…" at bounding box center [394, 289] width 745 height 535
click at [682, 31] on icon "button" at bounding box center [756, 33] width 6 height 6
click at [150, 192] on span "Extract content from web pages" at bounding box center [115, 189] width 128 height 7
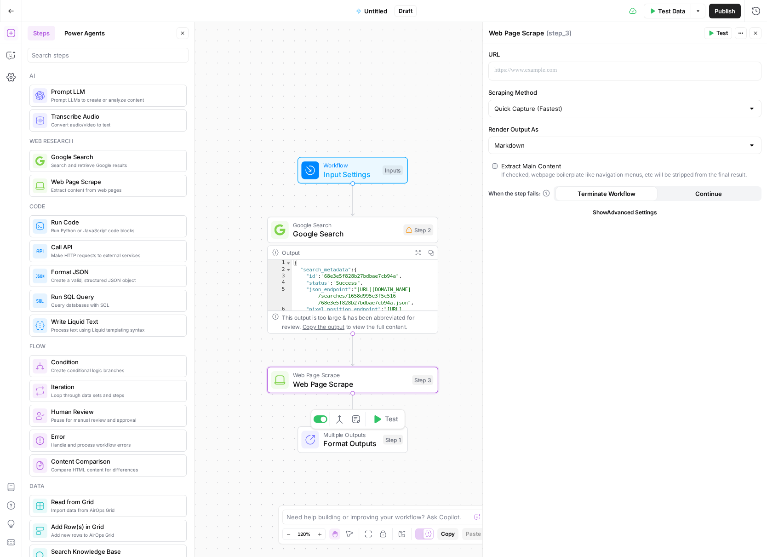
click at [364, 434] on span "Multiple Outputs" at bounding box center [350, 434] width 55 height 9
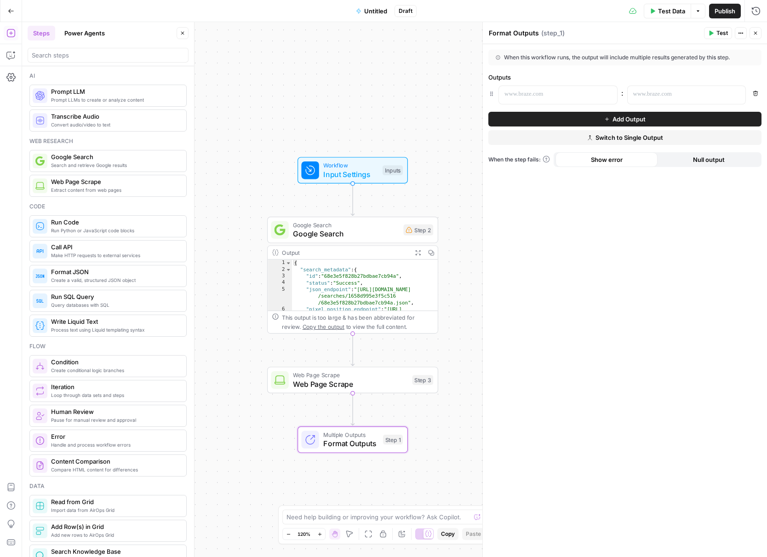
click at [598, 30] on div "Format Outputs Format Outputs ( step_1 )" at bounding box center [594, 33] width 213 height 10
click at [682, 38] on button "Actions" at bounding box center [741, 33] width 12 height 12
click at [476, 250] on div "Workflow Input Settings Inputs Google Search Google Search Step 2 Output Expand…" at bounding box center [394, 289] width 745 height 535
click at [682, 31] on button "Close" at bounding box center [756, 33] width 12 height 12
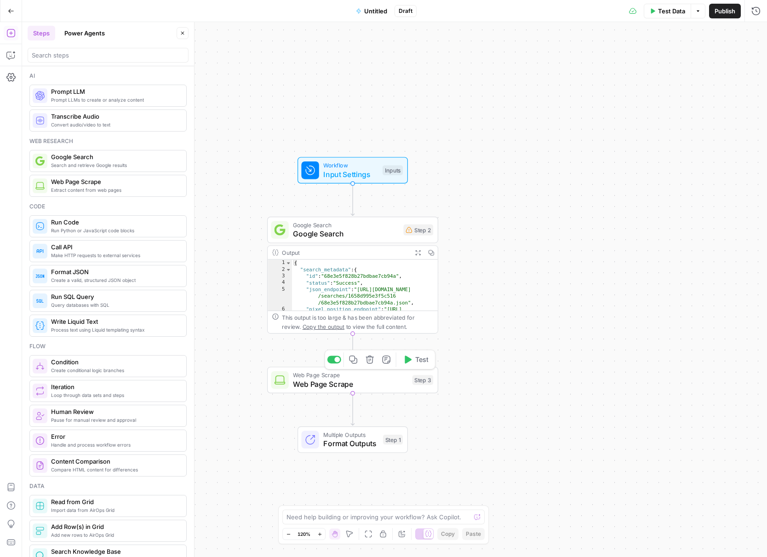
click at [385, 384] on span "Web Page Scrape" at bounding box center [350, 383] width 115 height 11
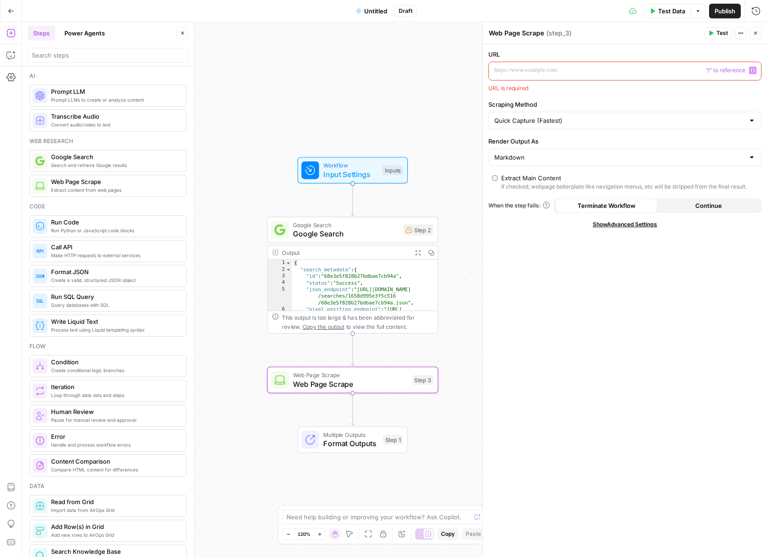
click at [576, 70] on p at bounding box center [617, 70] width 246 height 9
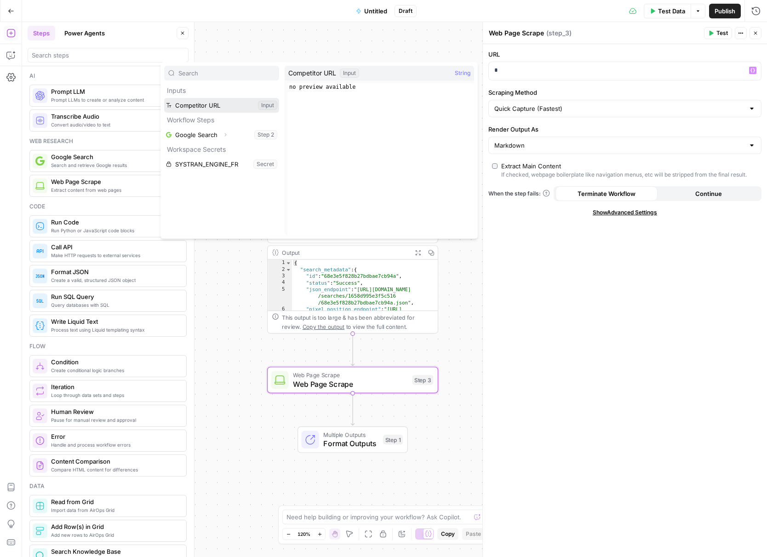
click at [200, 111] on button "Select variable Competitor URL" at bounding box center [221, 105] width 115 height 15
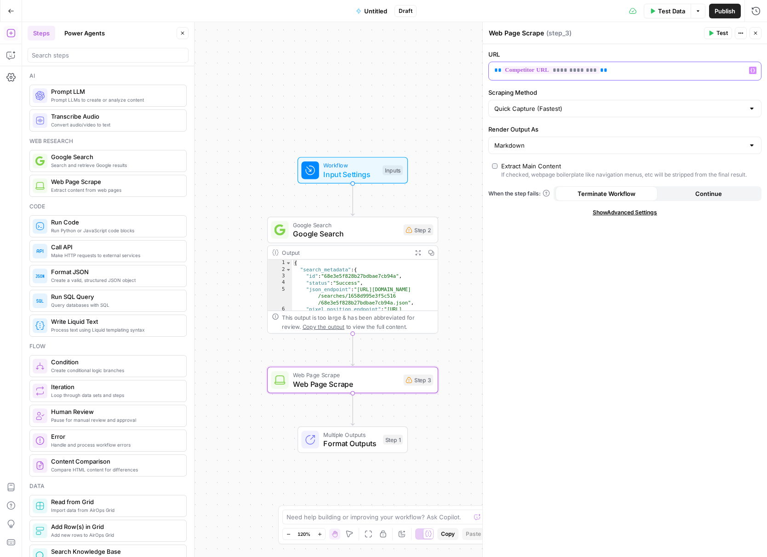
click at [638, 72] on p "**********" at bounding box center [617, 70] width 246 height 9
click at [590, 108] on input "Scraping Method" at bounding box center [619, 108] width 250 height 9
type input "Quick Capture (Fastest)"
click at [551, 232] on div "**********" at bounding box center [625, 300] width 284 height 513
click at [556, 148] on input "Render Output As" at bounding box center [619, 145] width 250 height 9
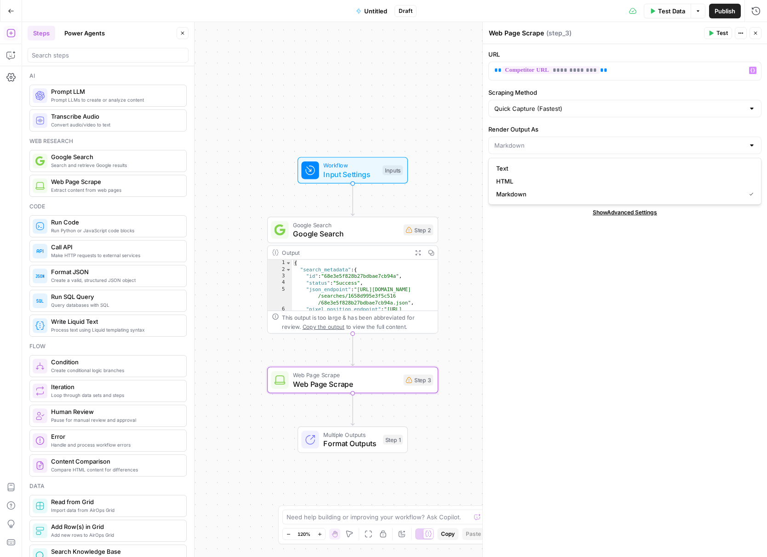
type input "Markdown"
click at [602, 114] on div "Quick Capture (Fastest)" at bounding box center [624, 108] width 273 height 17
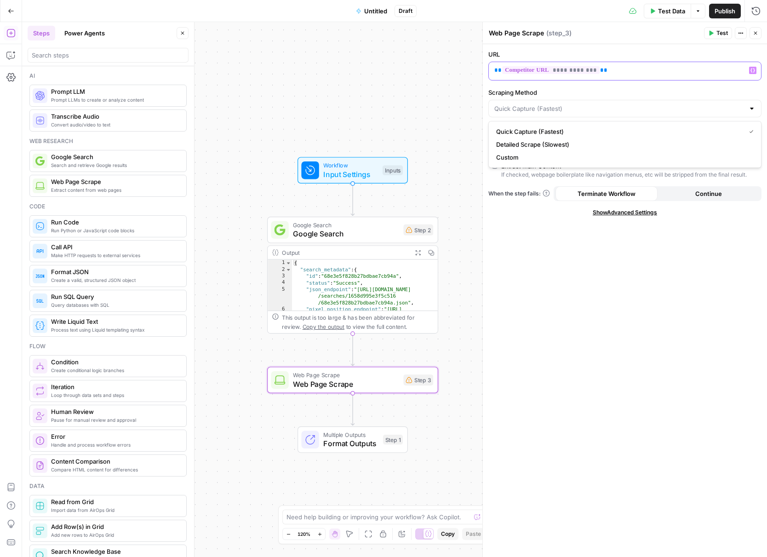
type input "Quick Capture (Fastest)"
click at [642, 75] on div "**********" at bounding box center [618, 71] width 258 height 18
click at [615, 71] on p "**********" at bounding box center [617, 70] width 246 height 9
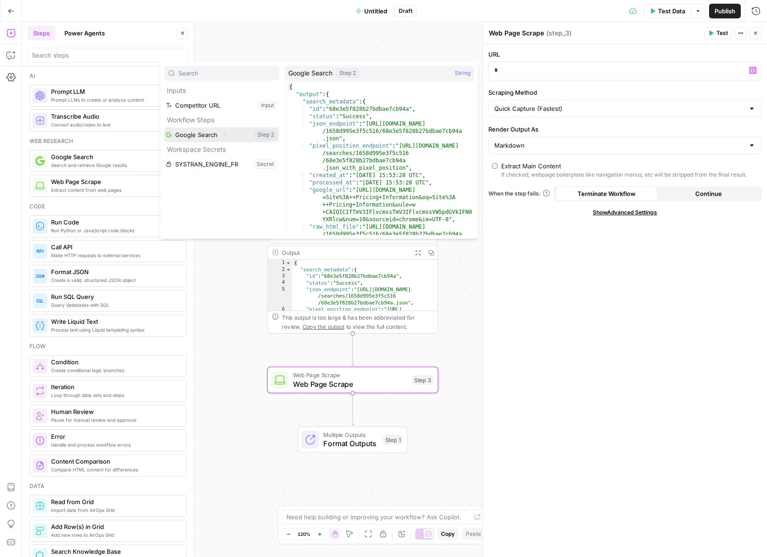
click at [226, 134] on icon "button" at bounding box center [226, 135] width 6 height 6
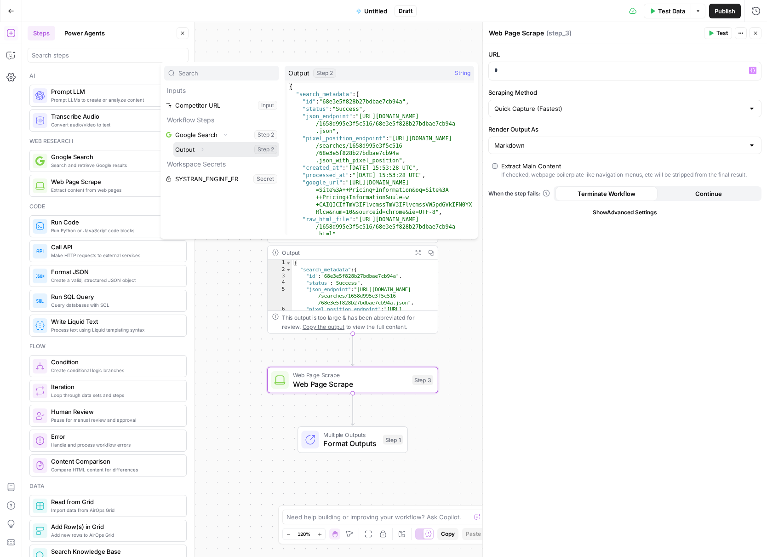
click at [204, 150] on icon "button" at bounding box center [203, 150] width 6 height 6
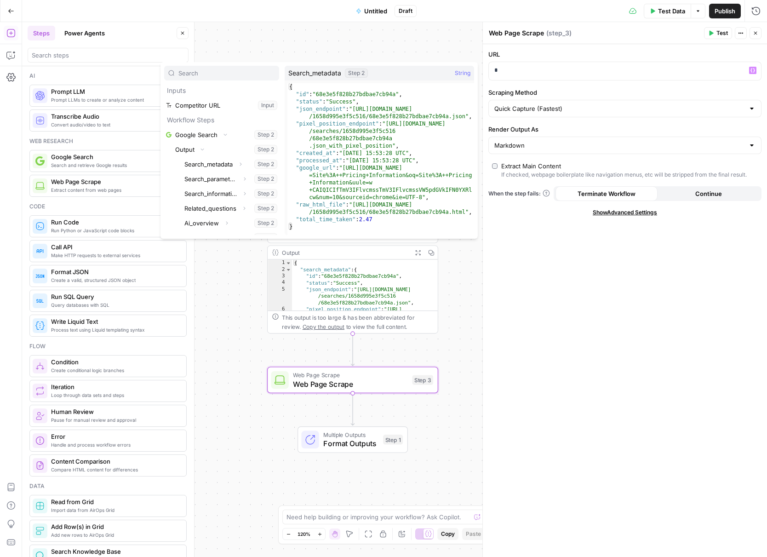
drag, startPoint x: 6, startPoint y: 44, endPoint x: 16, endPoint y: 48, distance: 10.1
click at [6, 44] on div "Add Steps Copilot Settings AirOps Academy Help Give Feedback Shortcuts" at bounding box center [11, 289] width 22 height 535
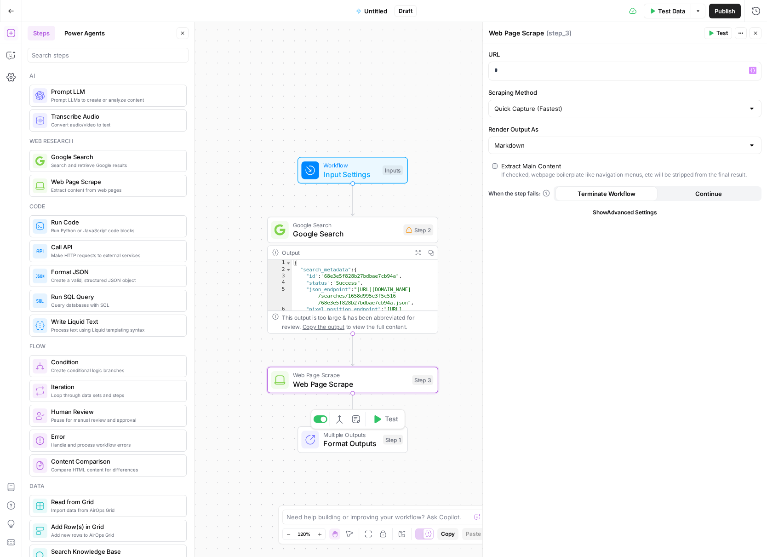
click at [395, 440] on div "Step 1" at bounding box center [393, 440] width 20 height 10
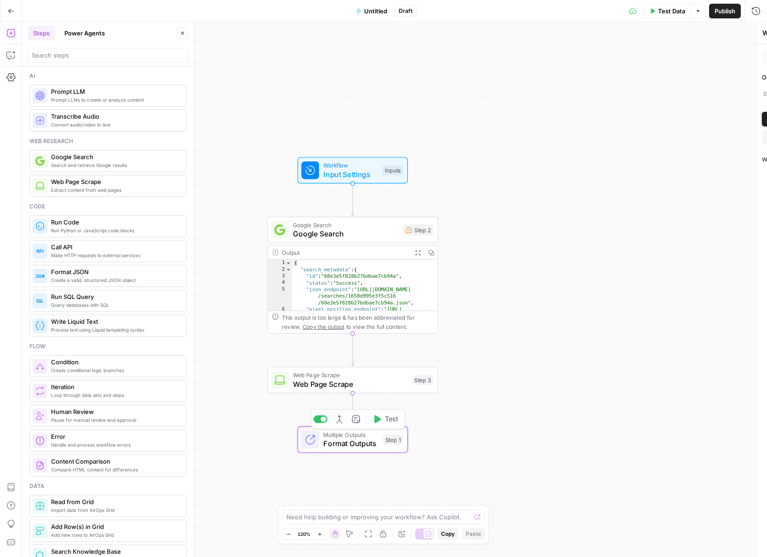
type textarea "Format Outputs"
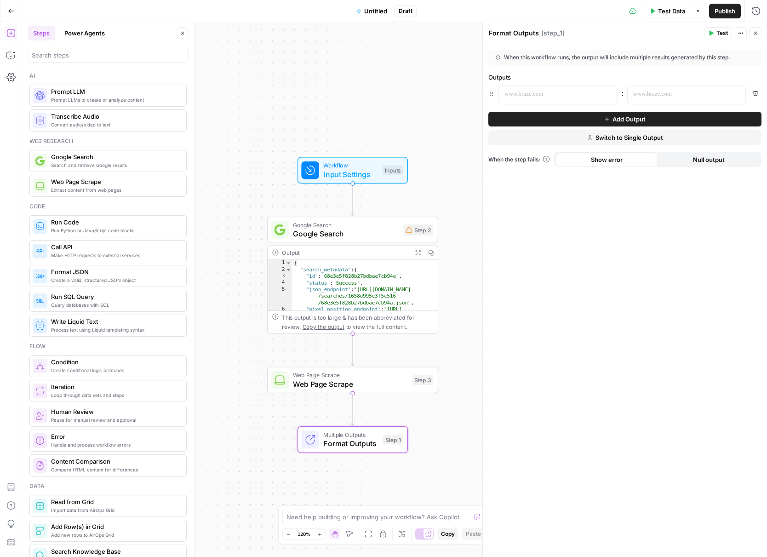
click at [557, 34] on span "( step_1 )" at bounding box center [552, 33] width 23 height 9
drag, startPoint x: 562, startPoint y: 32, endPoint x: 544, endPoint y: 32, distance: 17.5
click at [544, 32] on span "( step_1 )" at bounding box center [552, 33] width 23 height 9
click at [574, 35] on div "Format Outputs Format Outputs ( step_1 )" at bounding box center [594, 33] width 213 height 10
click at [682, 33] on button "Actions" at bounding box center [741, 33] width 12 height 12
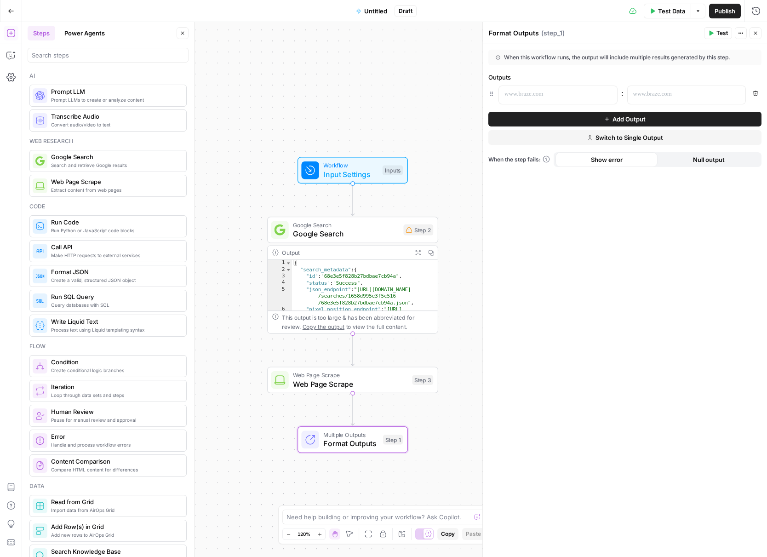
click at [625, 250] on div "When this workflow runs, the output will include multiple results generated by …" at bounding box center [625, 300] width 284 height 513
click at [321, 420] on div at bounding box center [324, 419] width 6 height 6
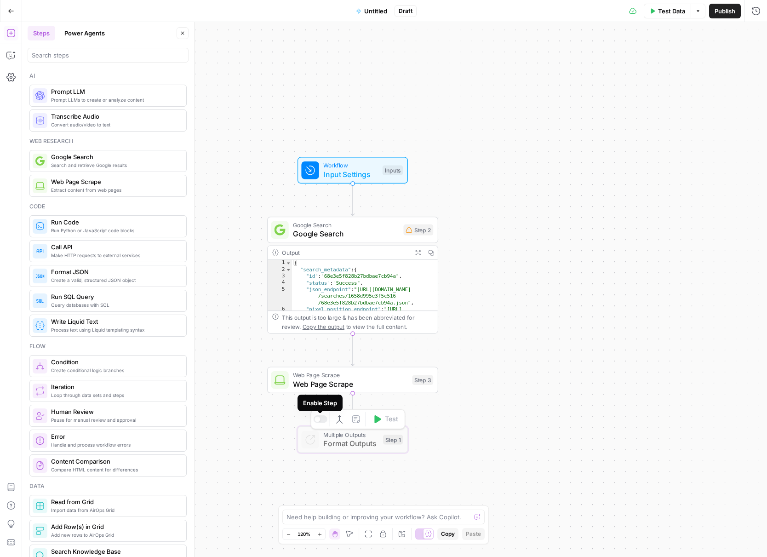
click at [320, 420] on div at bounding box center [321, 419] width 14 height 8
click at [378, 438] on div "Multiple Outputs Format Outputs Step 1 Switch to single output Add Note Test" at bounding box center [352, 439] width 102 height 19
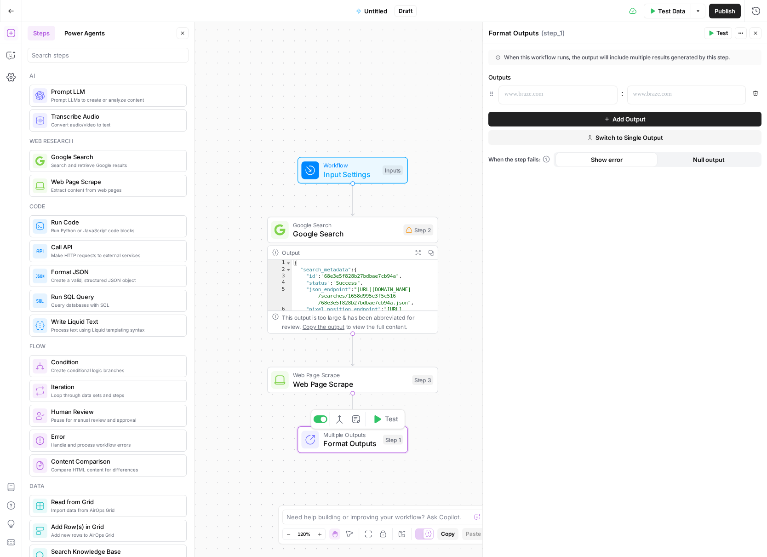
click at [392, 439] on div "Step 1" at bounding box center [393, 440] width 20 height 10
